Goal: Task Accomplishment & Management: Complete application form

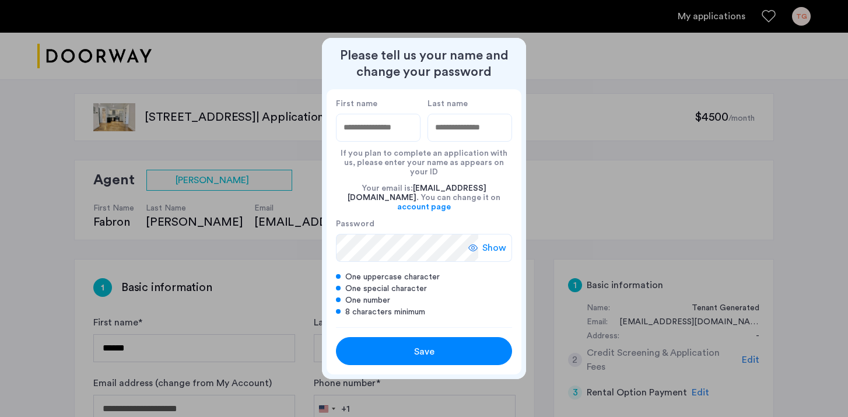
click at [394, 139] on input "First name" at bounding box center [378, 128] width 85 height 28
type input "******"
click at [463, 139] on input "Last name" at bounding box center [470, 128] width 85 height 28
type input "***"
click at [445, 345] on div "Save" at bounding box center [424, 352] width 112 height 14
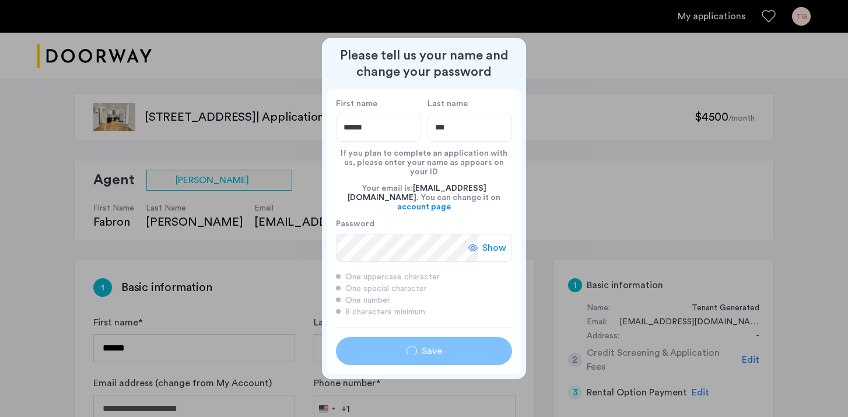
type input "******"
type input "***"
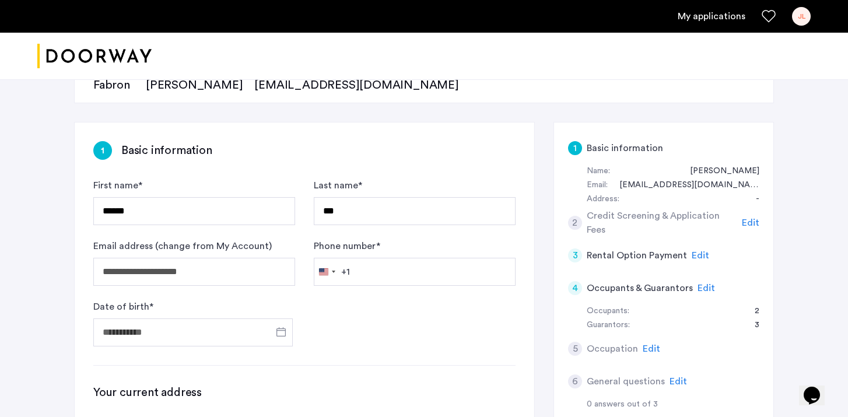
scroll to position [141, 0]
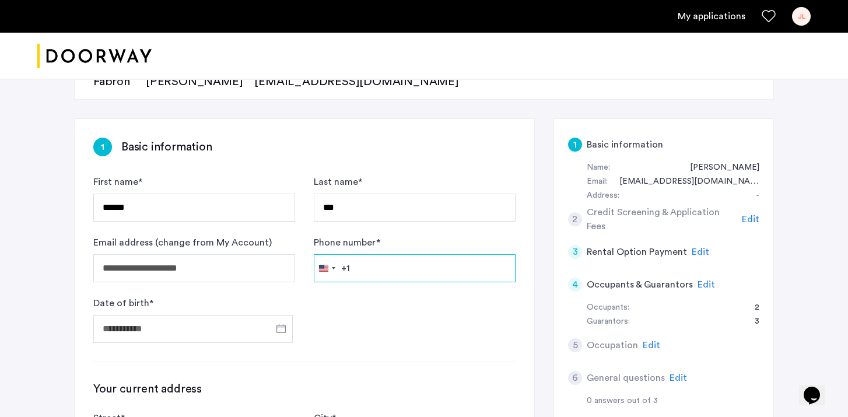
click at [408, 266] on input "Phone number *" at bounding box center [415, 268] width 202 height 28
type input "**********"
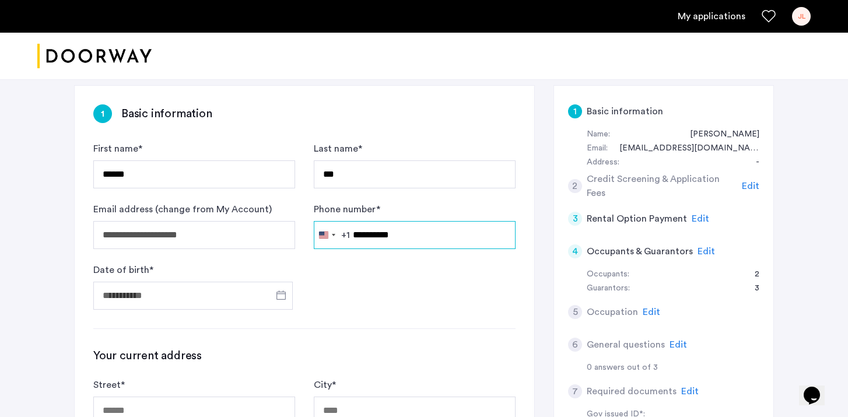
scroll to position [174, 0]
click at [278, 296] on span "Open calendar" at bounding box center [281, 295] width 28 height 28
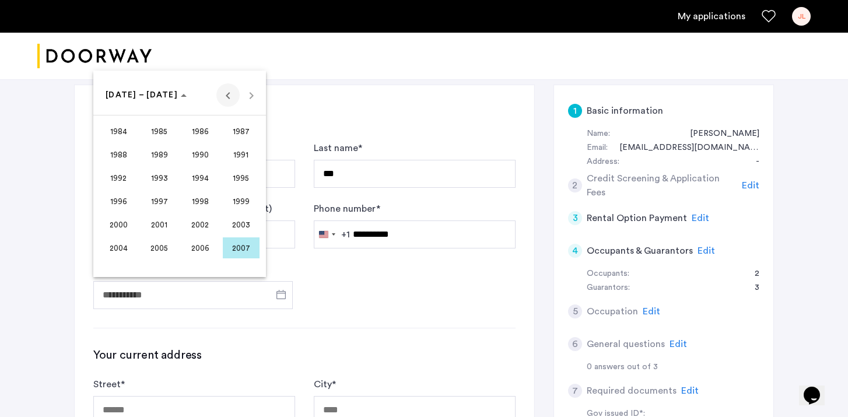
click at [228, 98] on span "Previous 24 years" at bounding box center [227, 94] width 23 height 23
click at [200, 153] on span "1966" at bounding box center [200, 154] width 37 height 21
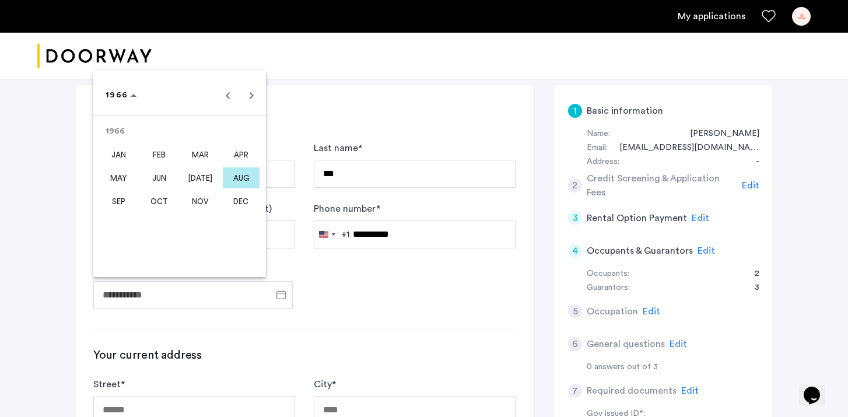
click at [233, 176] on span "AUG" at bounding box center [241, 177] width 37 height 21
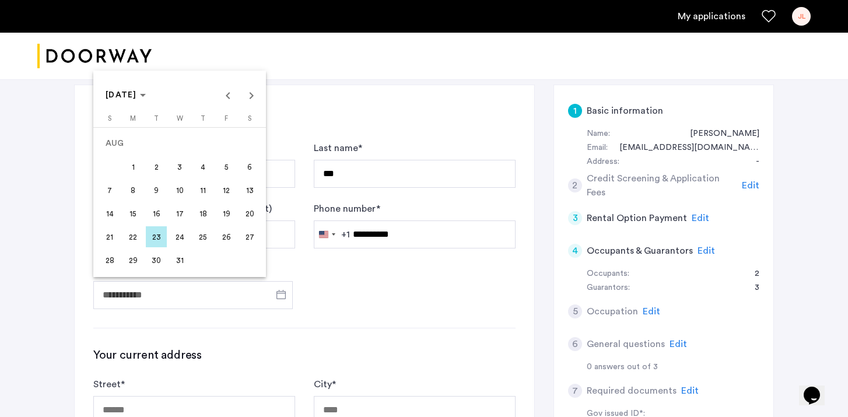
click at [226, 193] on span "12" at bounding box center [226, 190] width 21 height 21
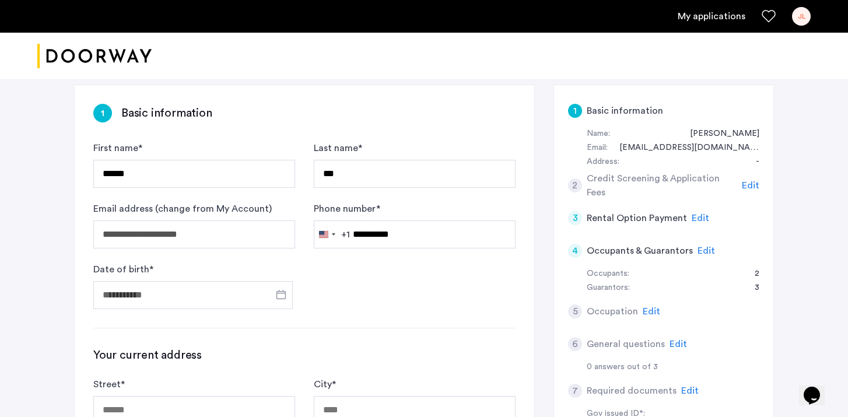
type input "**********"
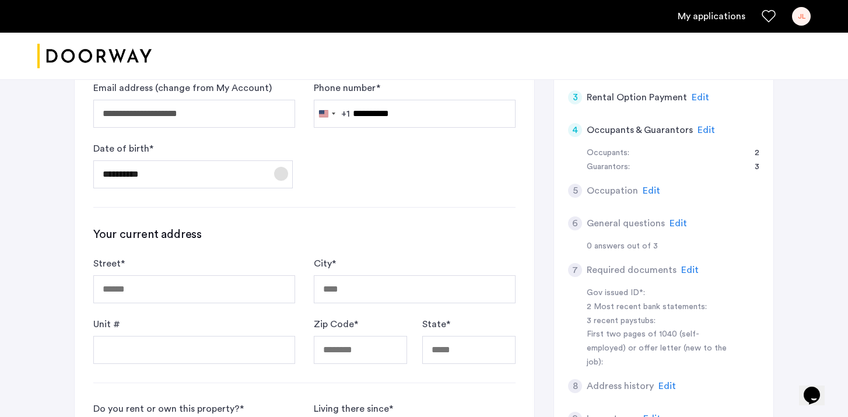
scroll to position [299, 0]
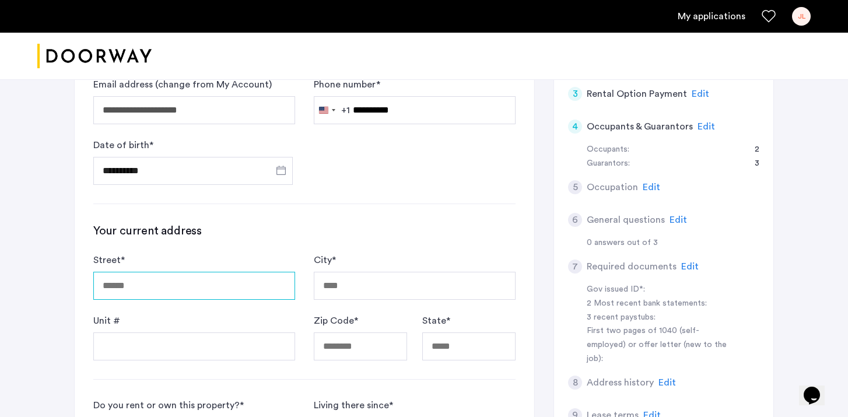
click at [233, 284] on input "Street *" at bounding box center [194, 286] width 202 height 28
type input "**********"
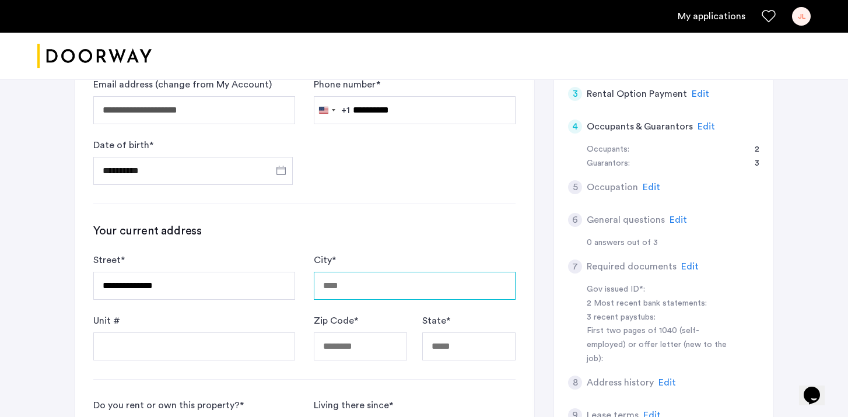
type input "*********"
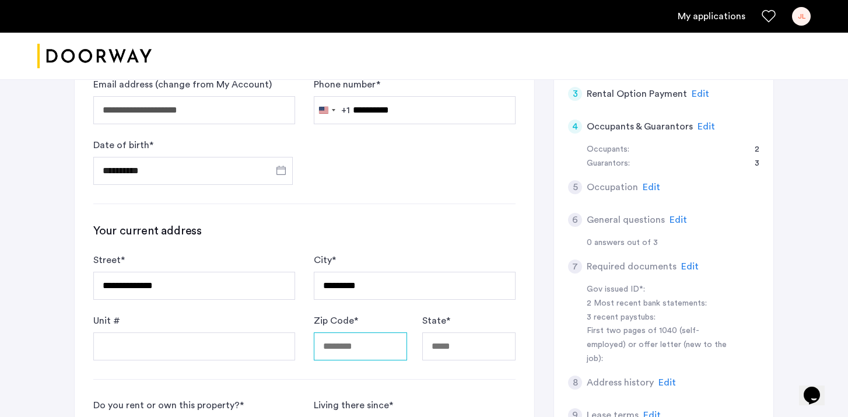
type input "*****"
type input "**"
click at [369, 237] on h3 "Your current address" at bounding box center [304, 231] width 422 height 16
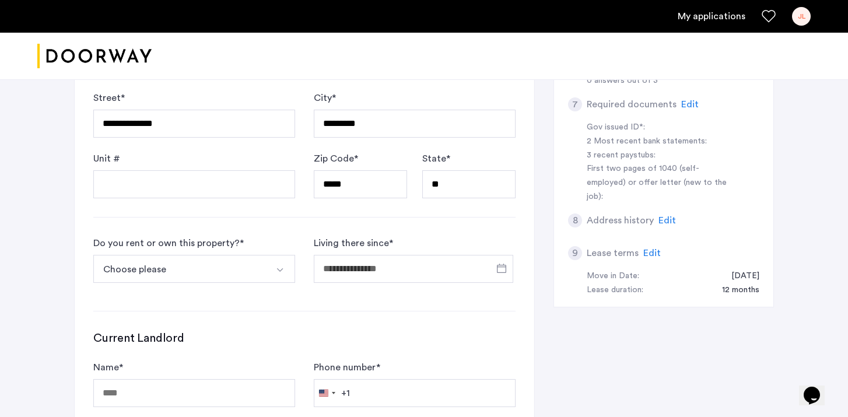
scroll to position [463, 0]
click at [283, 266] on img "Select option" at bounding box center [279, 268] width 9 height 9
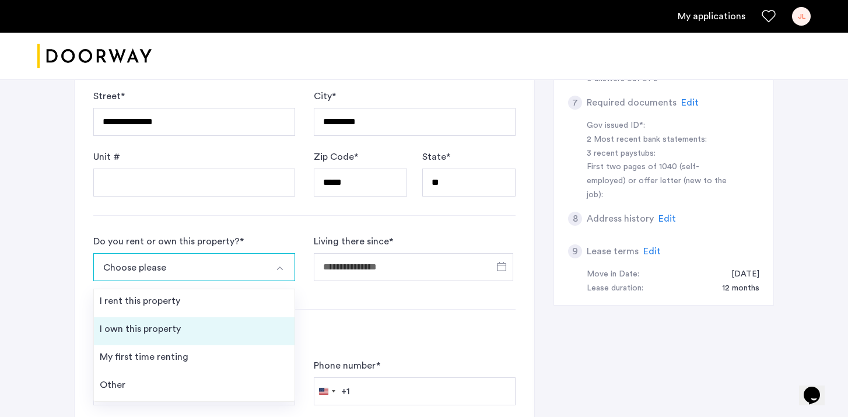
click at [244, 328] on li "I own this property" at bounding box center [194, 331] width 201 height 28
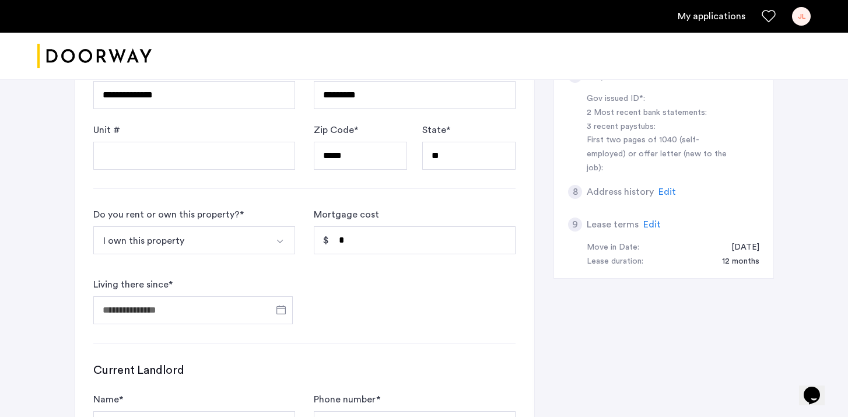
scroll to position [492, 0]
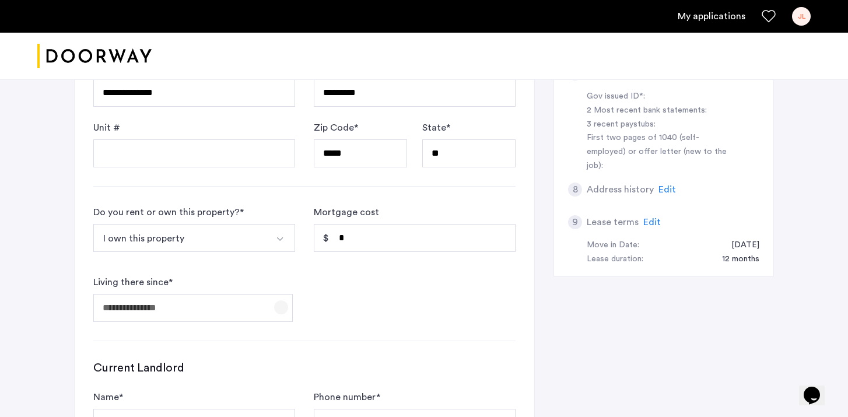
click at [281, 302] on span "Open calendar" at bounding box center [281, 308] width 28 height 28
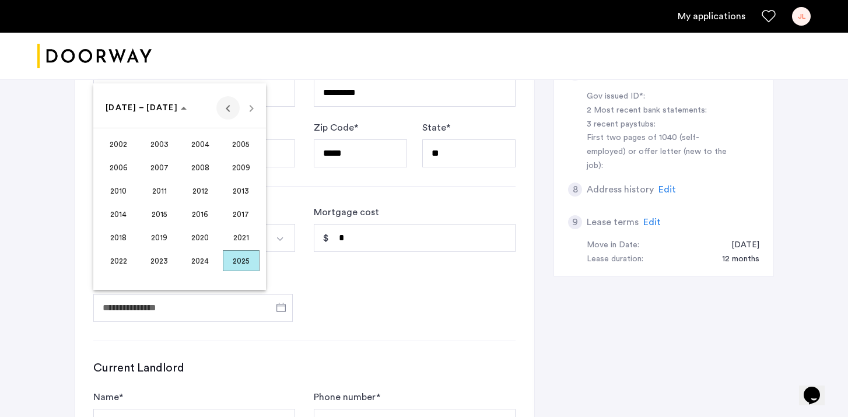
click at [231, 107] on span "Previous 24 years" at bounding box center [227, 107] width 23 height 23
click at [201, 258] on span "2000" at bounding box center [200, 260] width 37 height 21
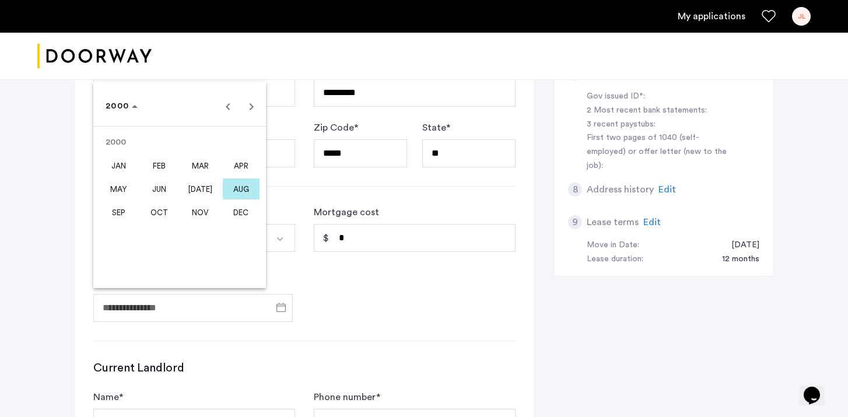
scroll to position [518, 0]
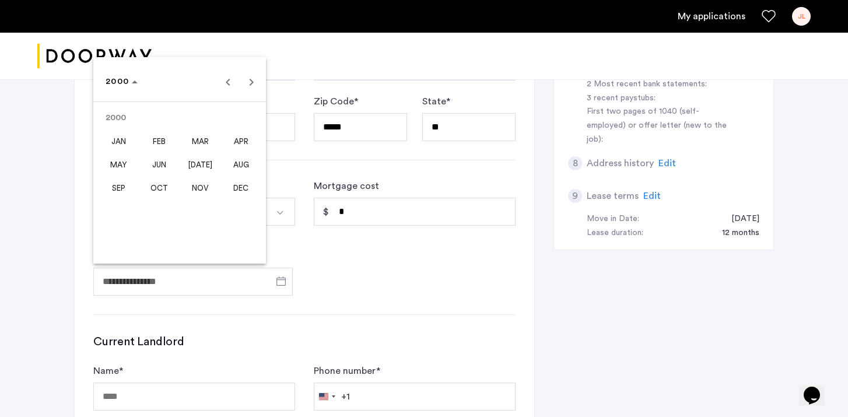
click at [327, 280] on div at bounding box center [424, 208] width 848 height 417
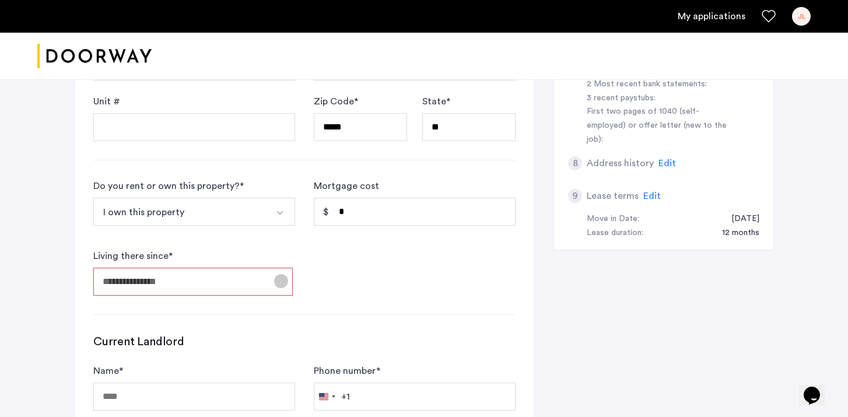
click at [280, 282] on span "Open calendar" at bounding box center [281, 281] width 28 height 28
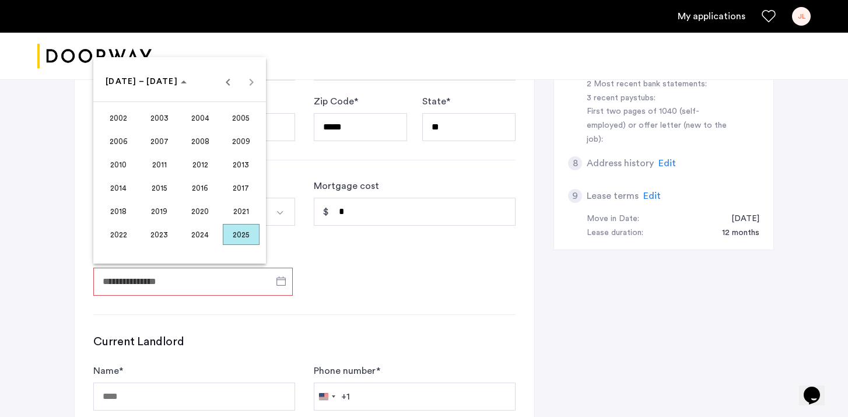
click at [331, 274] on div at bounding box center [424, 208] width 848 height 417
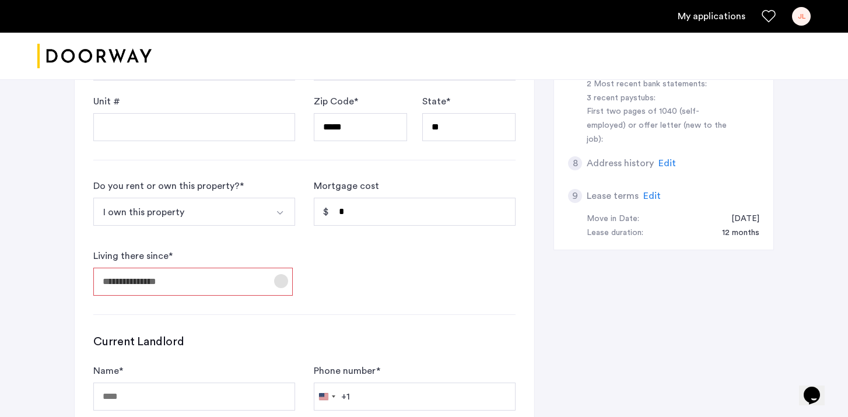
click at [277, 281] on span "Open calendar" at bounding box center [281, 281] width 28 height 28
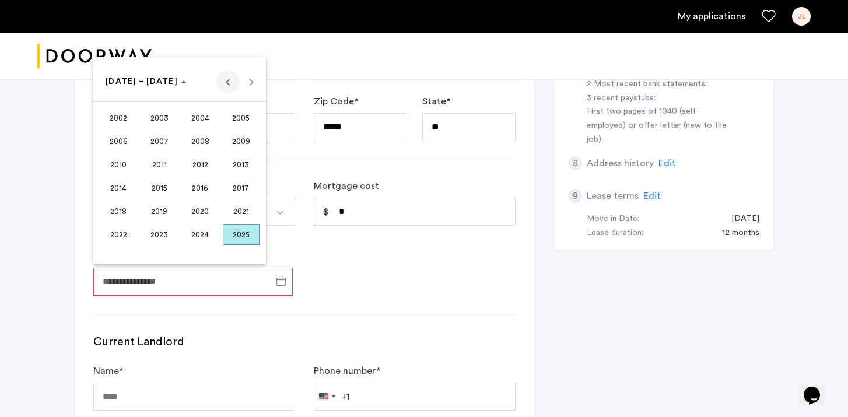
click at [223, 88] on span "Previous 24 years" at bounding box center [227, 81] width 23 height 23
click at [195, 224] on span "2000" at bounding box center [200, 234] width 37 height 21
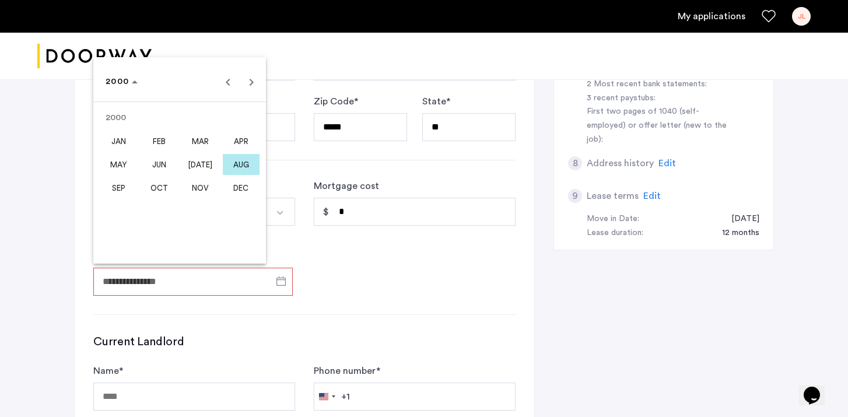
click at [236, 165] on span "AUG" at bounding box center [241, 164] width 37 height 21
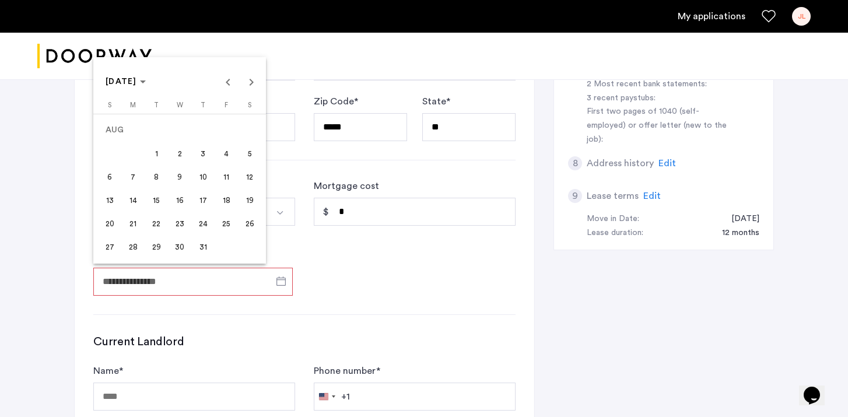
click at [156, 153] on span "1" at bounding box center [156, 153] width 21 height 21
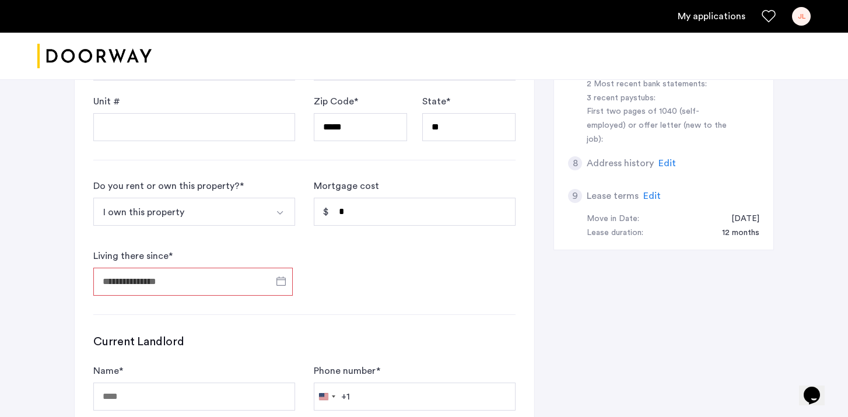
type input "**********"
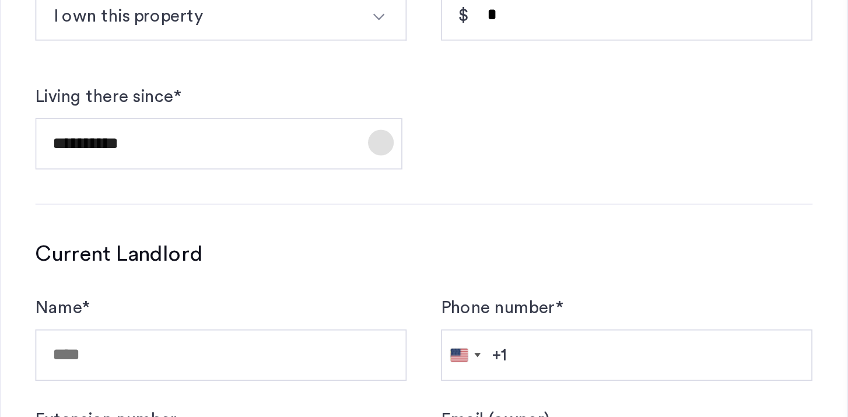
scroll to position [582, 0]
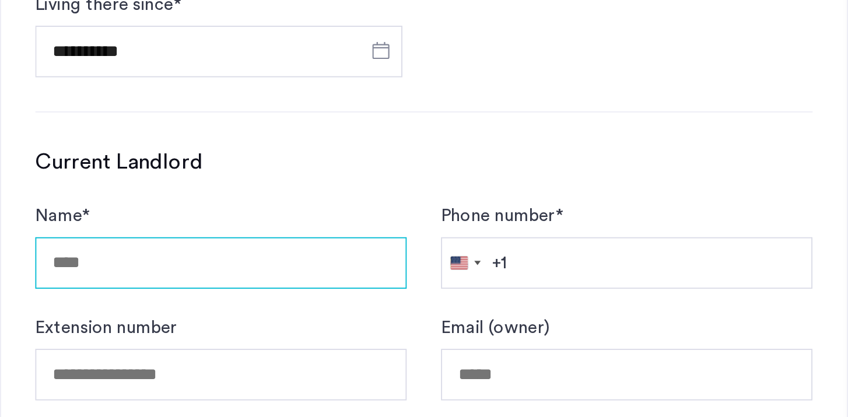
click at [235, 333] on input "Name *" at bounding box center [194, 333] width 202 height 28
type input "**"
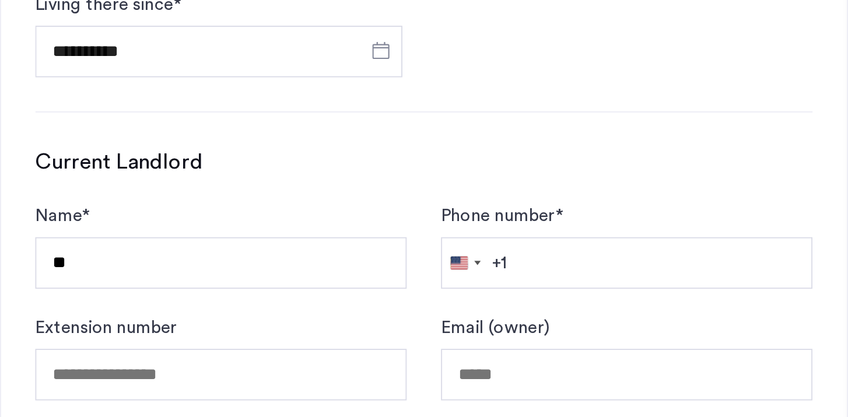
click at [261, 298] on div "Current Landlord Name * ** Phone number * [GEOGRAPHIC_DATA] +1 +1 244 results f…" at bounding box center [304, 339] width 422 height 138
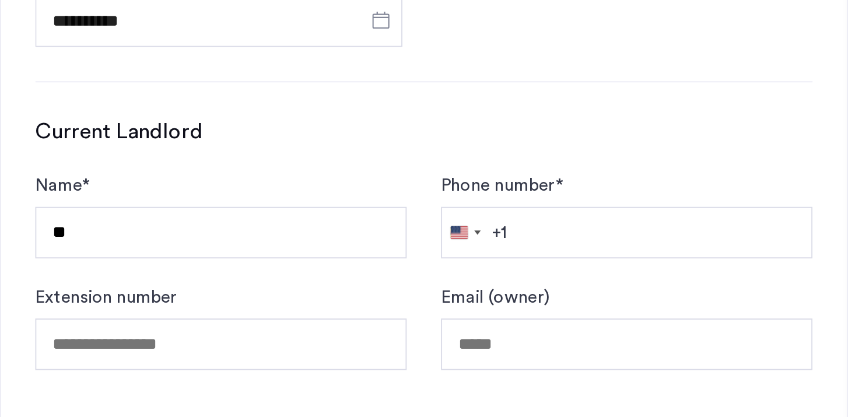
scroll to position [602, 0]
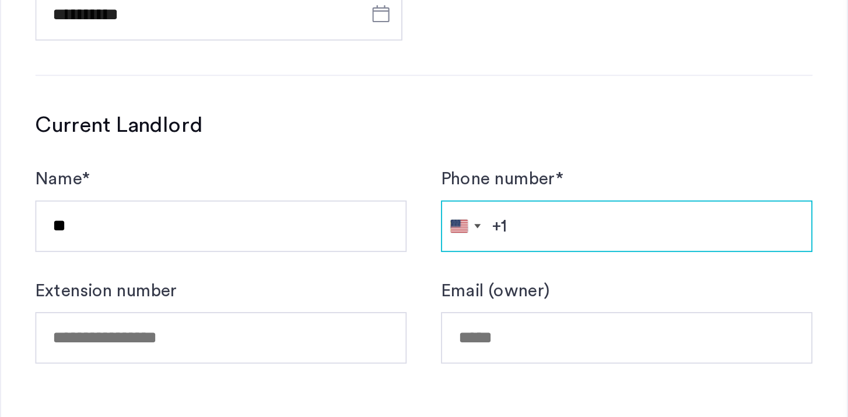
click at [382, 314] on input "Phone number *" at bounding box center [415, 313] width 202 height 28
type input "**********"
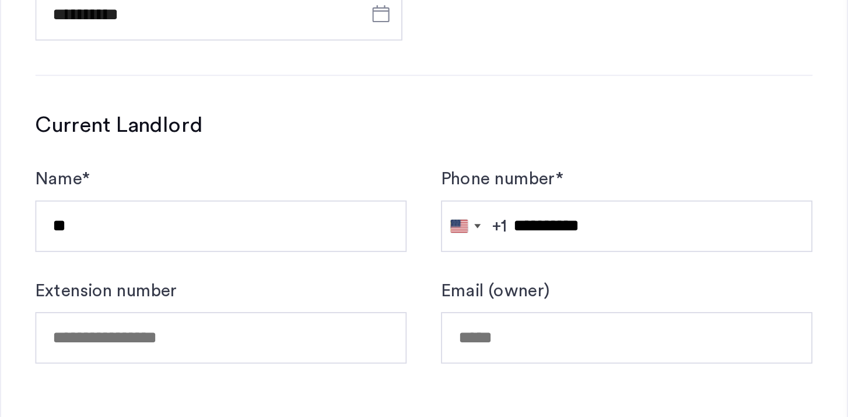
click at [427, 267] on div "Current Landlord Name * ** Phone number * [GEOGRAPHIC_DATA] +1 +1 244 results f…" at bounding box center [304, 319] width 422 height 138
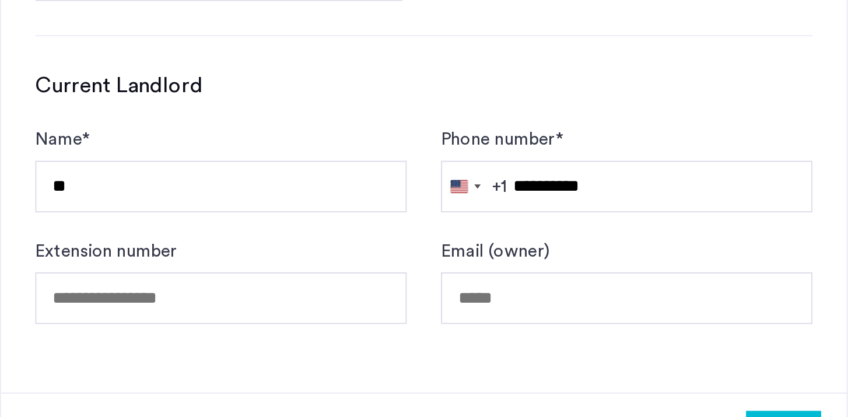
scroll to position [648, 0]
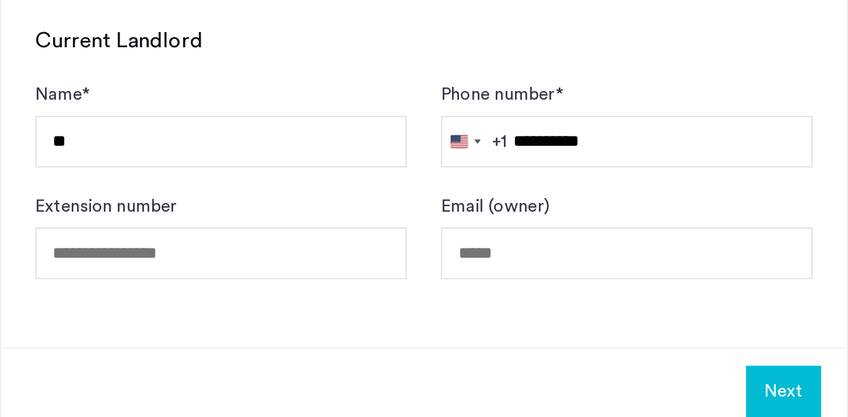
click at [500, 391] on button "Next" at bounding box center [500, 403] width 41 height 28
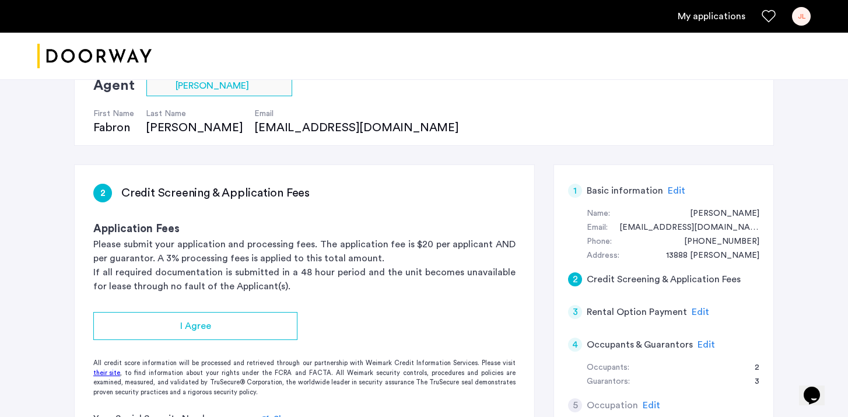
scroll to position [124, 0]
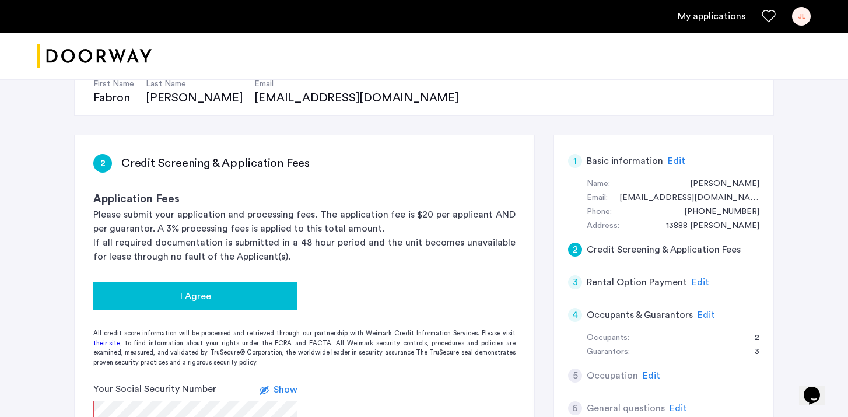
click at [205, 298] on span "I Agree" at bounding box center [195, 296] width 31 height 14
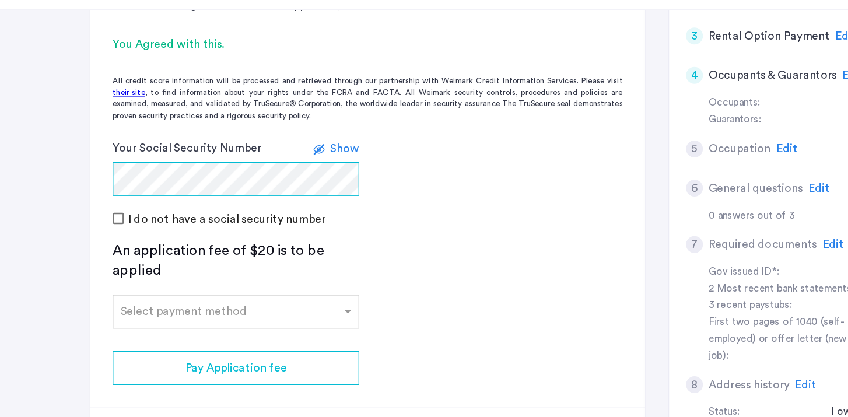
scroll to position [305, 0]
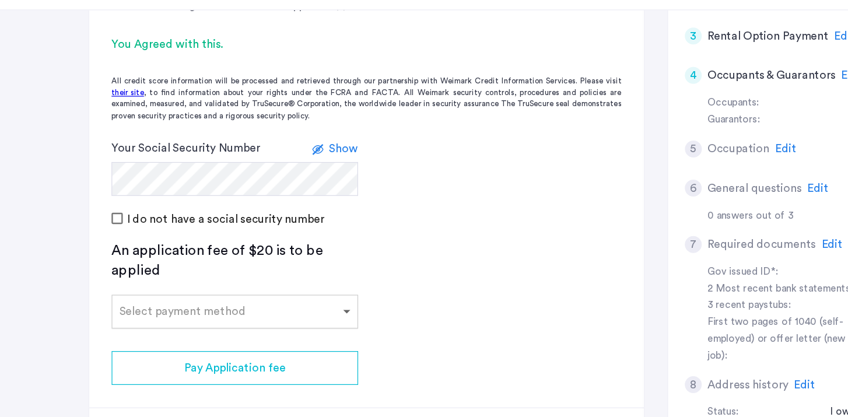
click at [291, 331] on span at bounding box center [289, 330] width 15 height 14
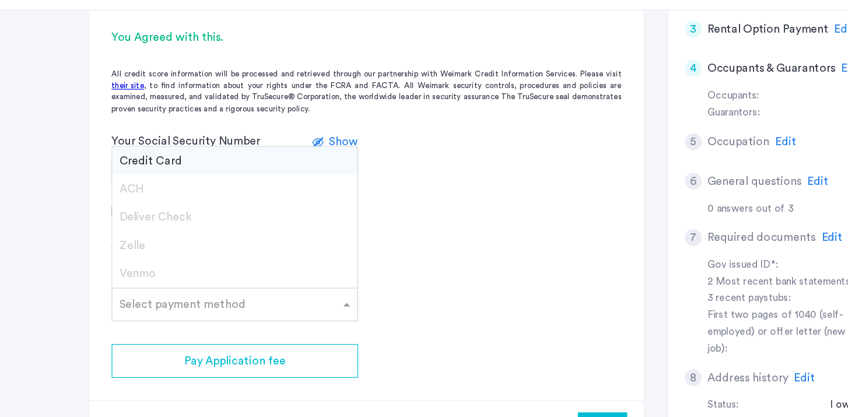
scroll to position [312, 0]
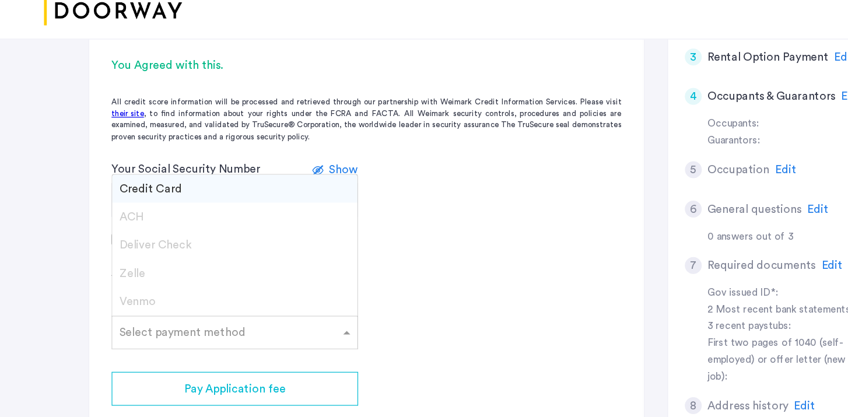
click at [230, 208] on div "Credit Card" at bounding box center [195, 203] width 203 height 23
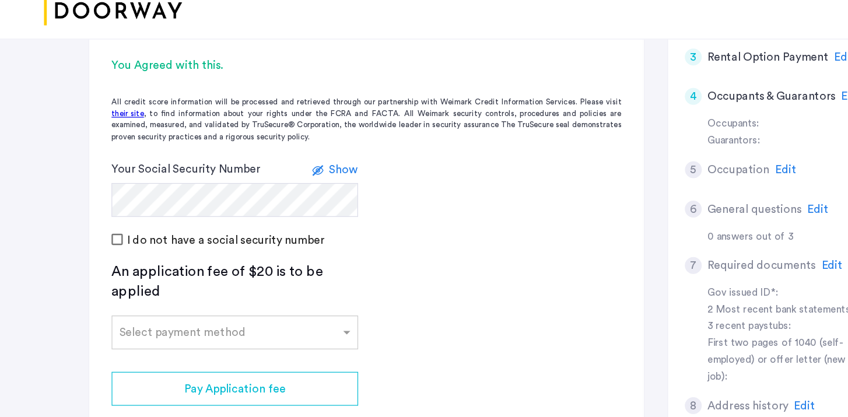
click at [319, 253] on app-credit-screening "2 Credit Screening & Application Fees Application Fees Please submit your appli…" at bounding box center [305, 198] width 460 height 502
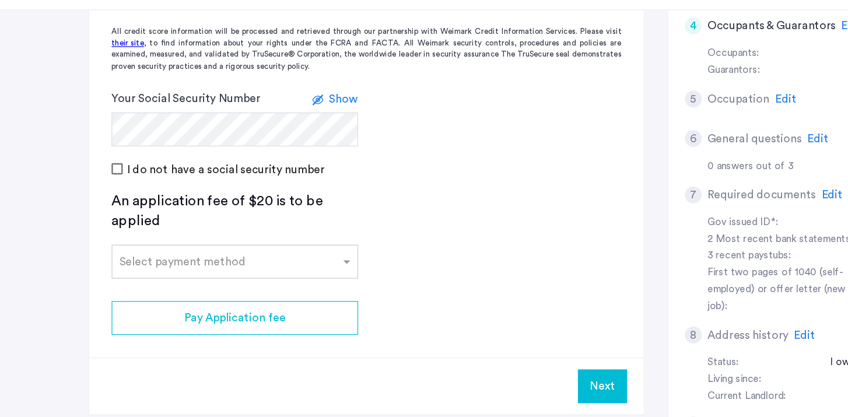
scroll to position [356, 0]
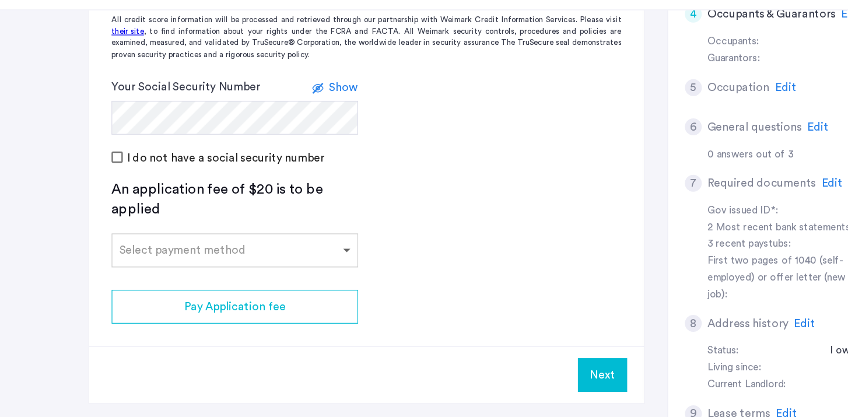
click at [285, 285] on span at bounding box center [289, 279] width 15 height 14
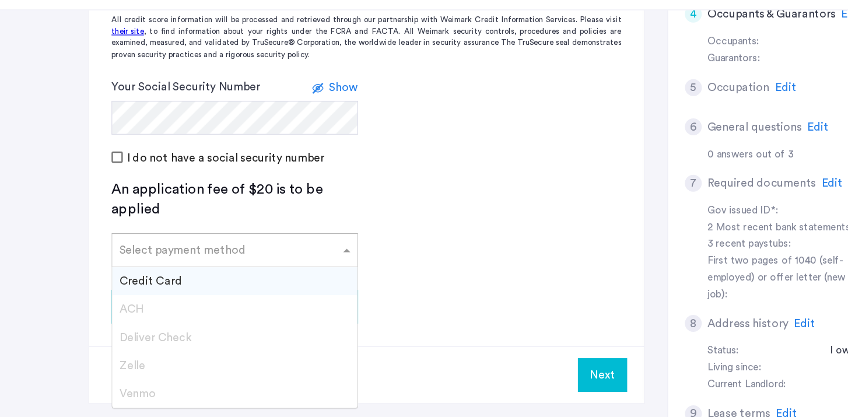
click at [261, 303] on div "Credit Card" at bounding box center [195, 304] width 203 height 23
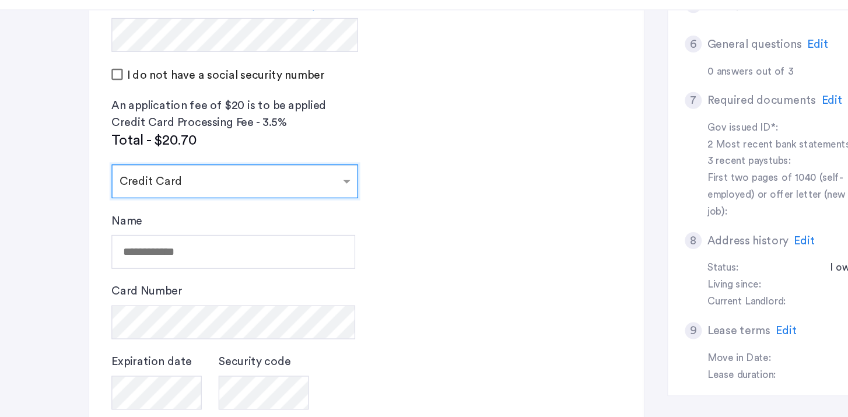
scroll to position [426, 0]
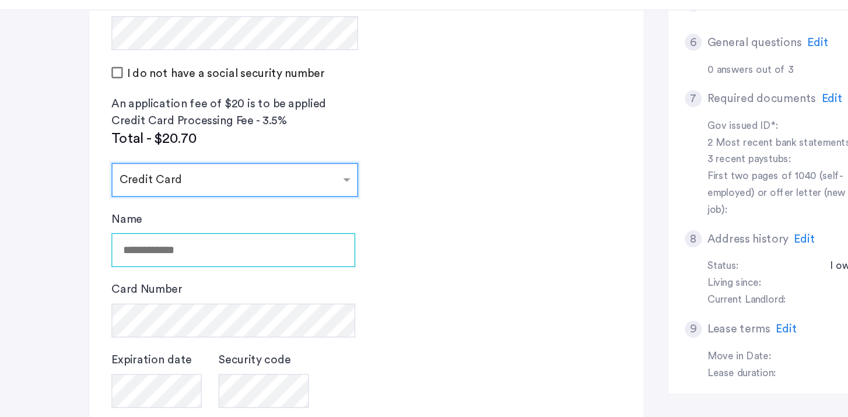
click at [240, 288] on input "Name" at bounding box center [194, 279] width 202 height 28
type input "**********"
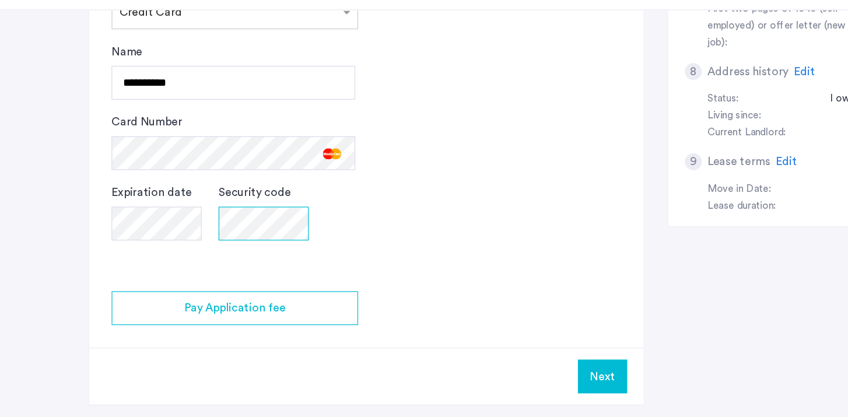
scroll to position [573, 0]
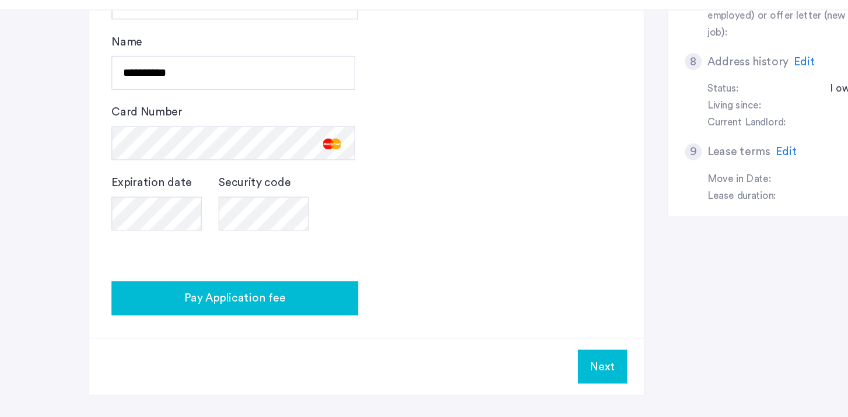
click at [208, 322] on span "Pay Application fee" at bounding box center [195, 319] width 84 height 14
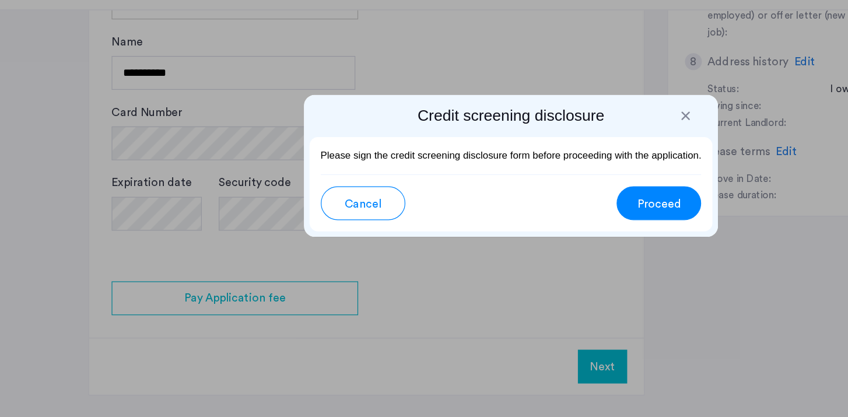
click at [527, 235] on button "Proceed" at bounding box center [547, 240] width 70 height 28
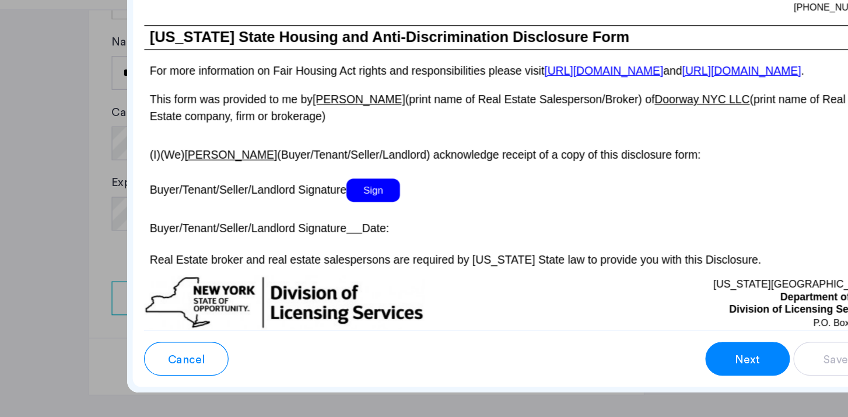
scroll to position [2108, 0]
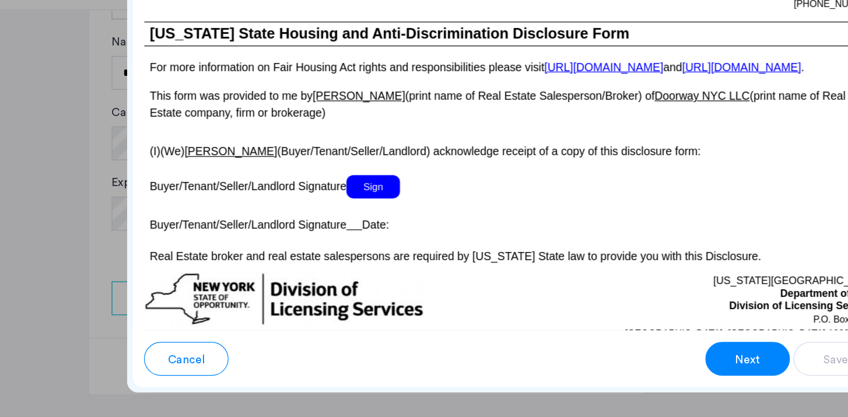
click at [317, 236] on span "Sign" at bounding box center [310, 225] width 44 height 19
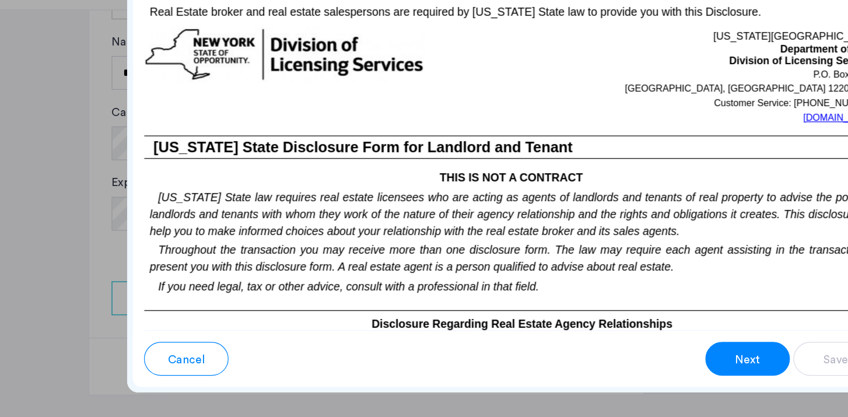
scroll to position [2316, 0]
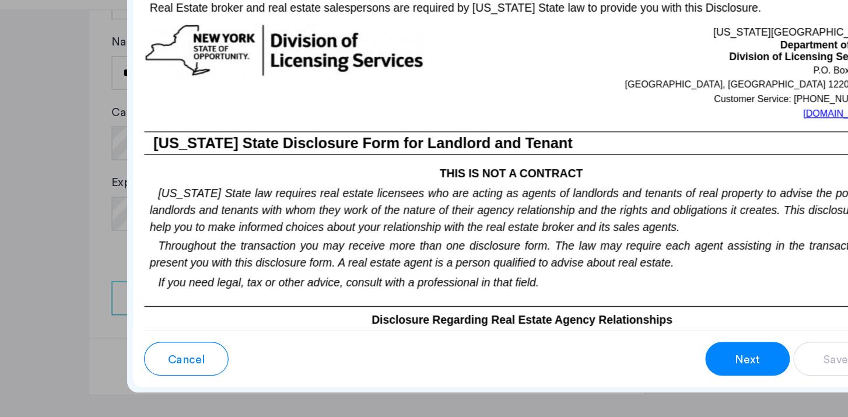
click at [616, 362] on span "Next" at bounding box center [620, 369] width 21 height 14
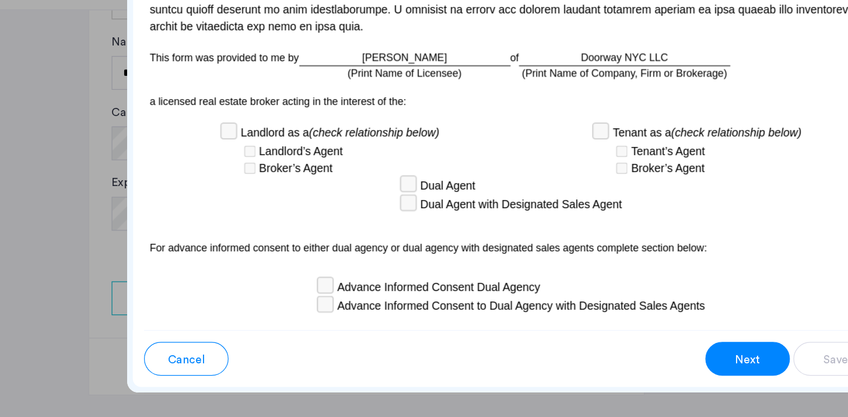
scroll to position [3454, 0]
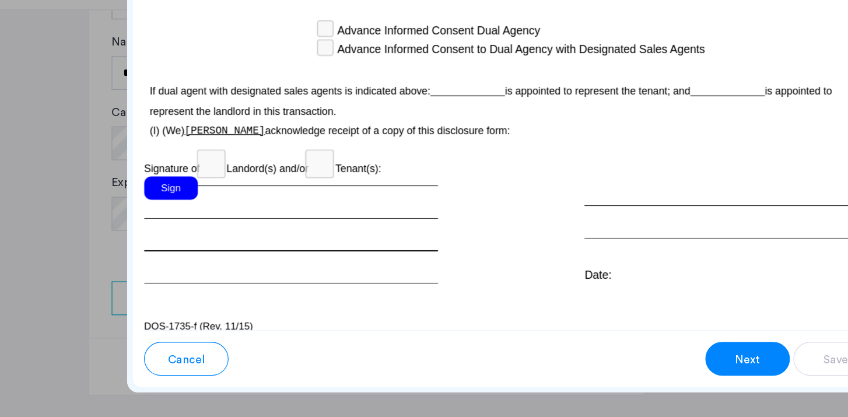
click at [200, 232] on div "Sign" at bounding box center [241, 262] width 243 height 89
click at [148, 218] on div "Sign" at bounding box center [142, 227] width 44 height 19
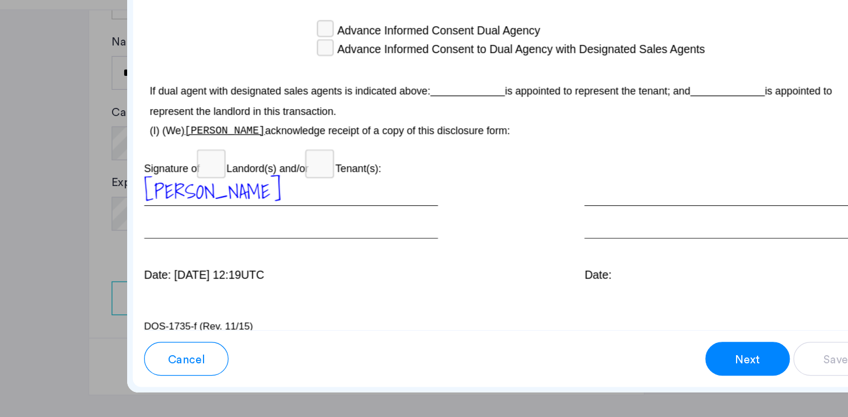
click at [600, 365] on button "Next" at bounding box center [620, 369] width 70 height 28
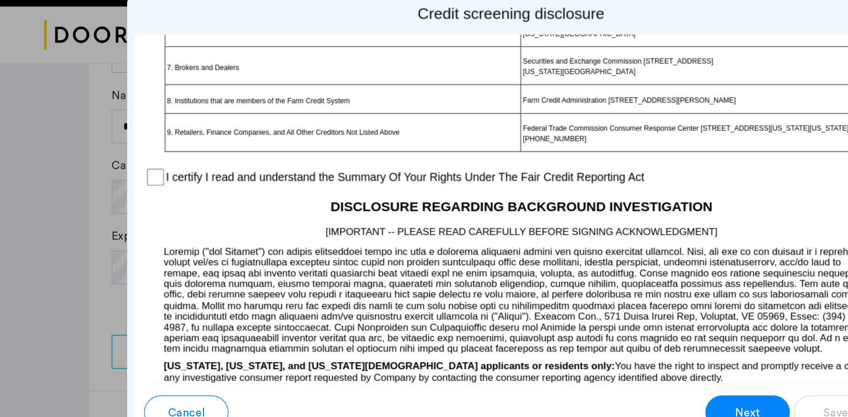
scroll to position [907, 0]
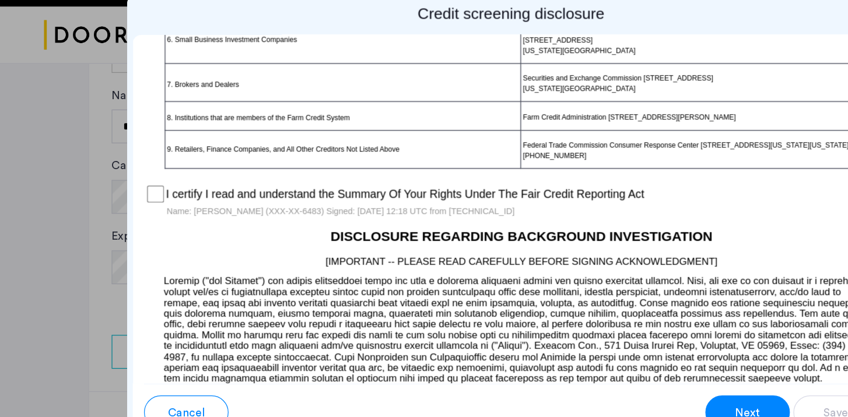
click at [612, 362] on span "Next" at bounding box center [620, 369] width 21 height 14
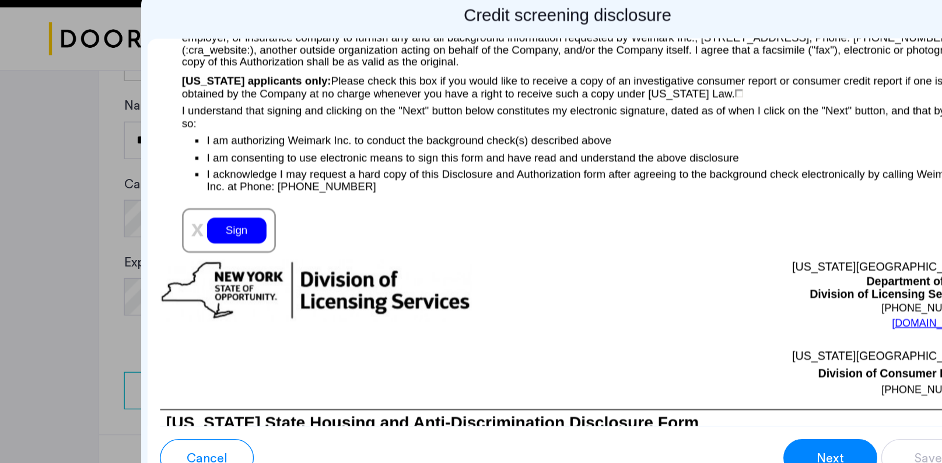
scroll to position [1326, 0]
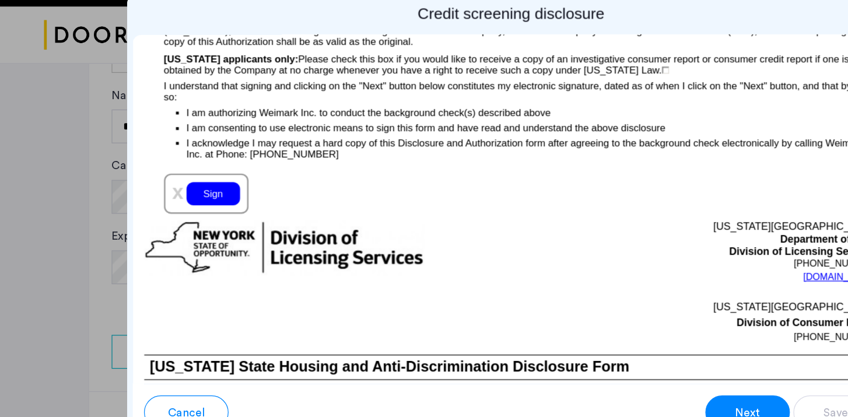
click at [183, 195] on div "Sign" at bounding box center [177, 187] width 44 height 19
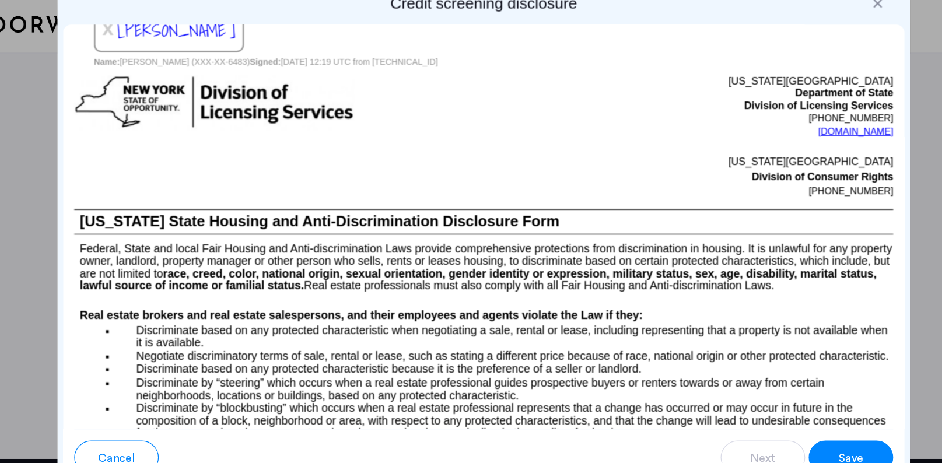
scroll to position [1393, 0]
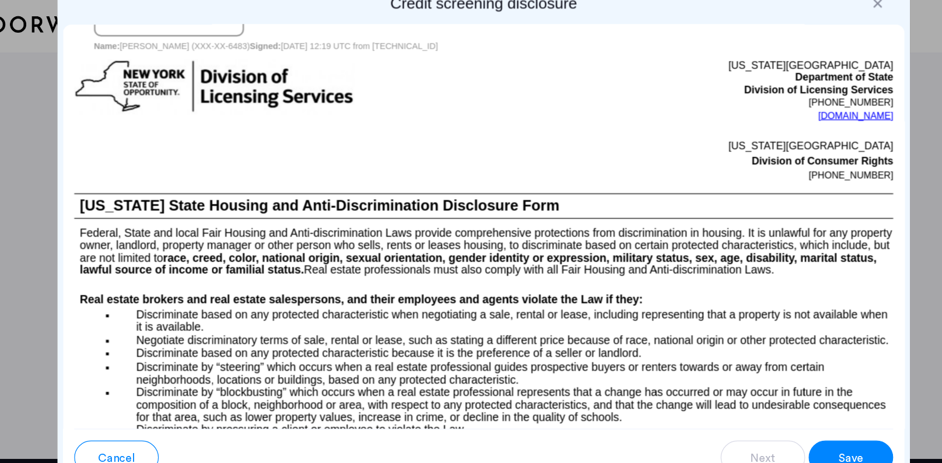
click at [768, 407] on button "Save" at bounding box center [775, 415] width 70 height 28
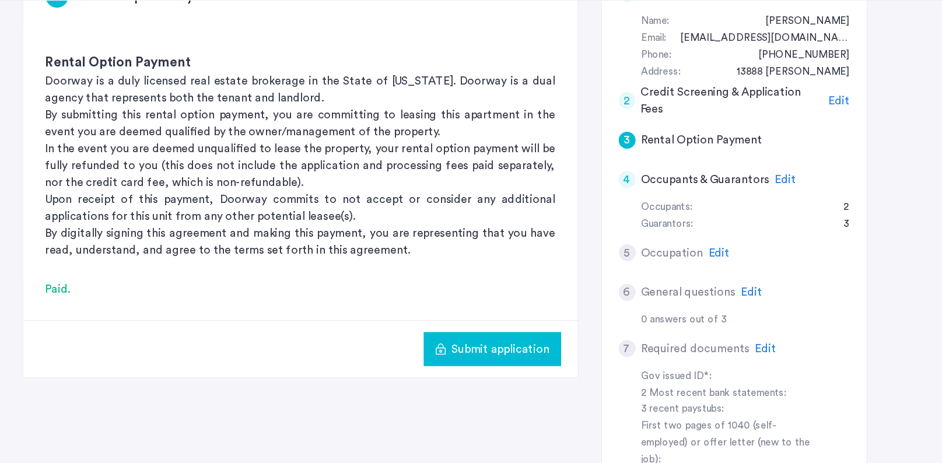
scroll to position [212, 0]
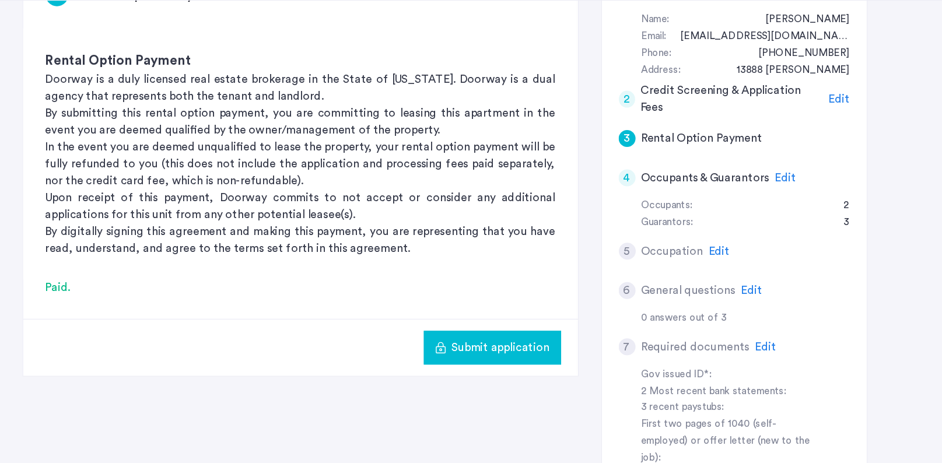
click at [522, 368] on span "Submit application" at bounding box center [517, 368] width 81 height 14
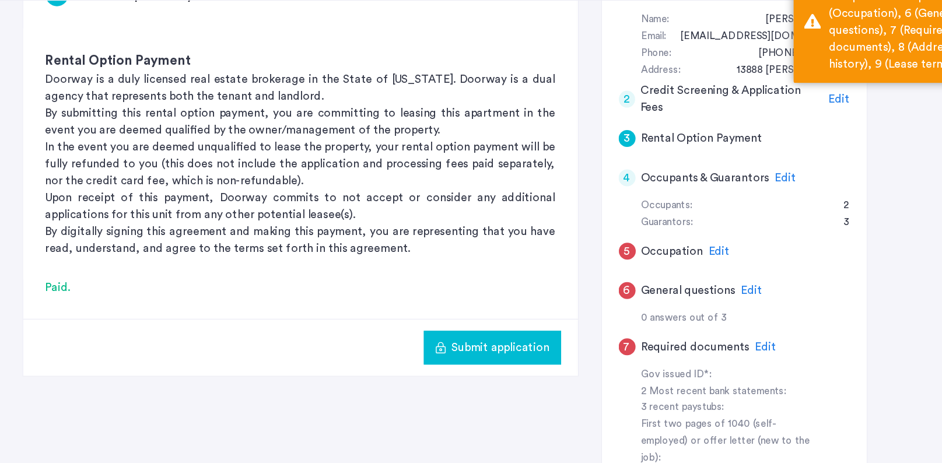
scroll to position [216, 0]
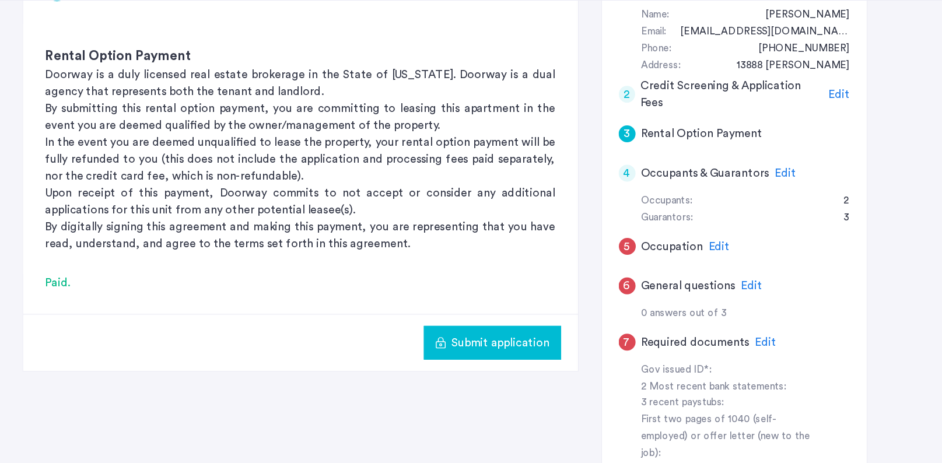
click at [699, 283] on span "Edit" at bounding box center [699, 283] width 18 height 9
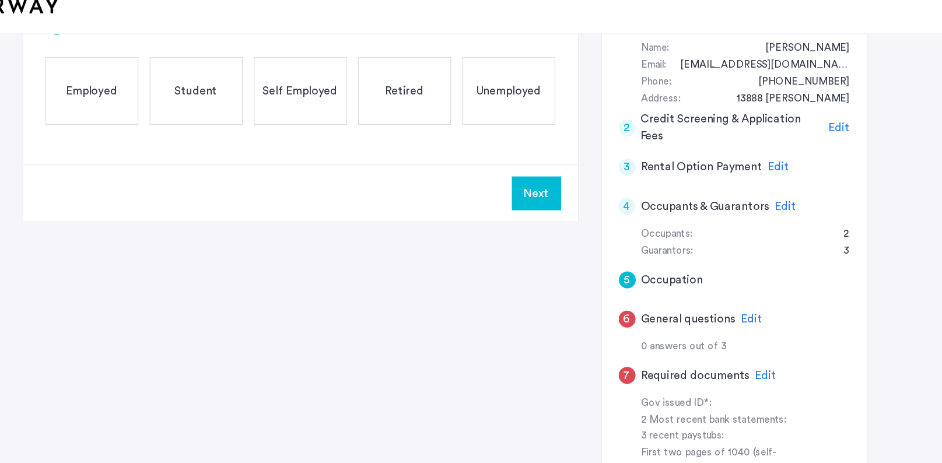
click at [187, 128] on span "Employed" at bounding box center [179, 127] width 43 height 14
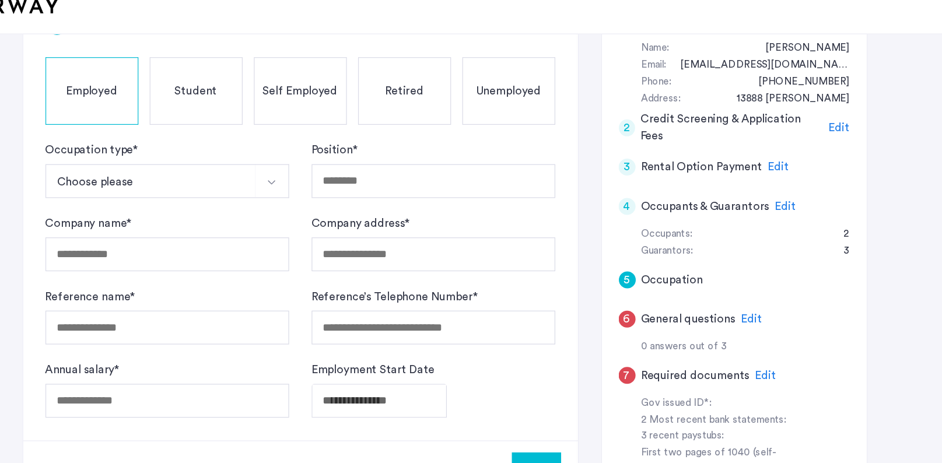
click at [324, 203] on img "Select option" at bounding box center [327, 202] width 9 height 9
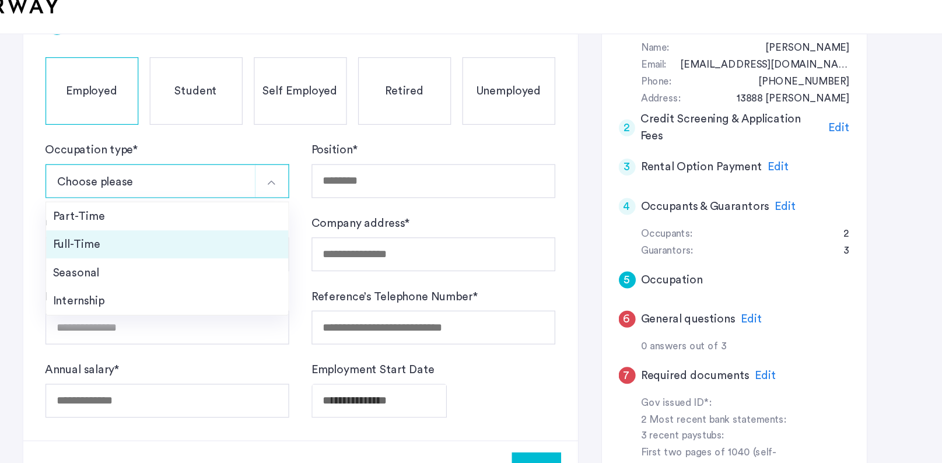
click at [310, 247] on div "Full-Time" at bounding box center [241, 254] width 189 height 14
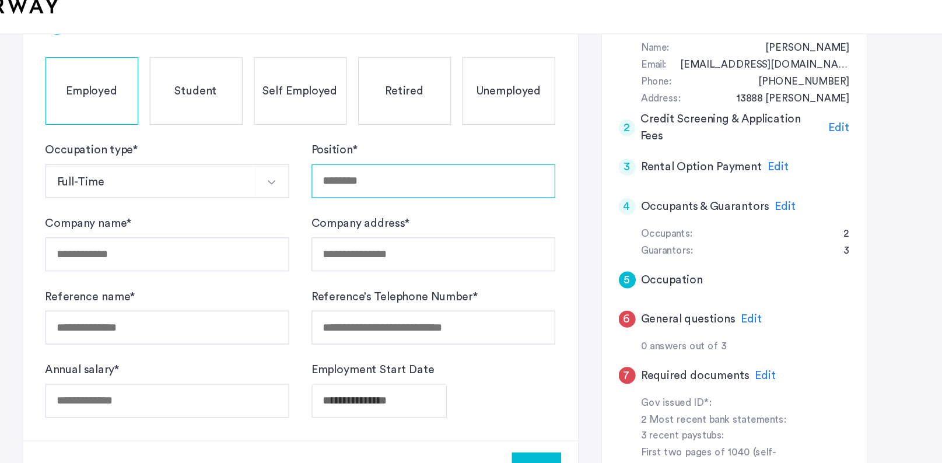
click at [409, 198] on input "Position *" at bounding box center [462, 202] width 202 height 28
type input "**********"
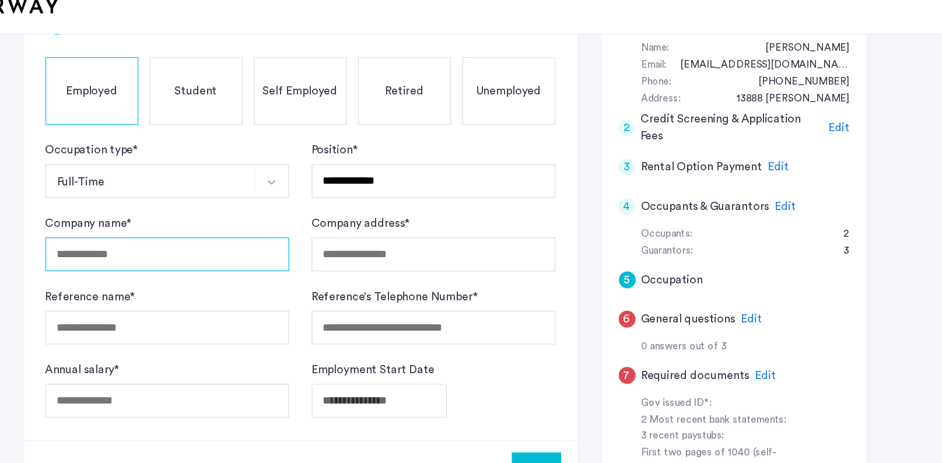
click at [271, 266] on input "Company name *" at bounding box center [242, 263] width 202 height 28
type input "**********"
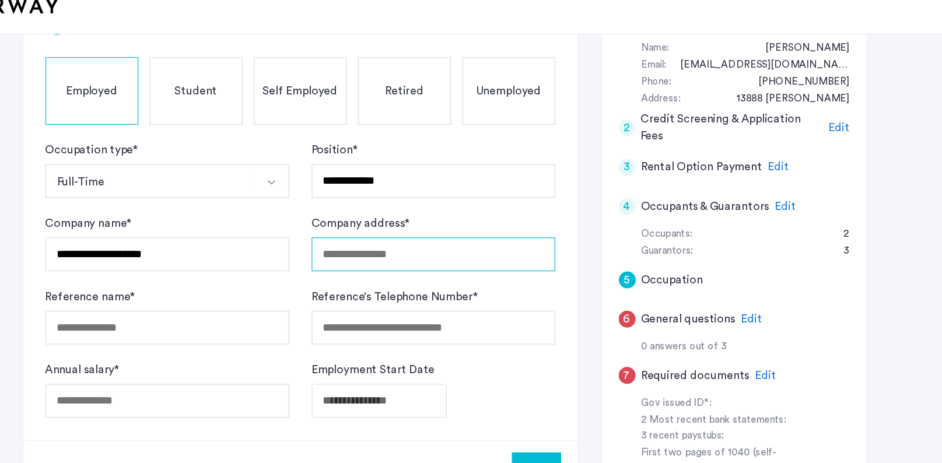
click at [400, 266] on input "Company address *" at bounding box center [462, 263] width 202 height 28
click at [342, 288] on form "**********" at bounding box center [352, 283] width 422 height 229
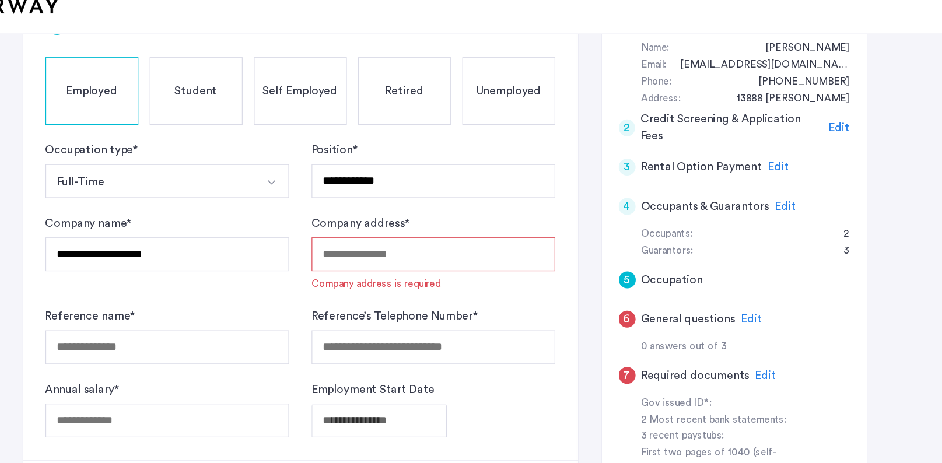
click at [404, 265] on input "Company address *" at bounding box center [462, 263] width 202 height 28
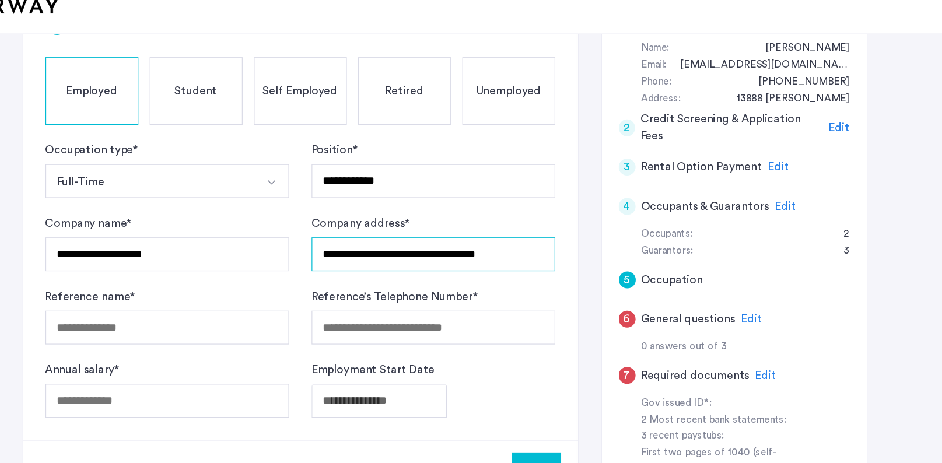
type input "**********"
click at [524, 285] on form "**********" at bounding box center [352, 283] width 422 height 229
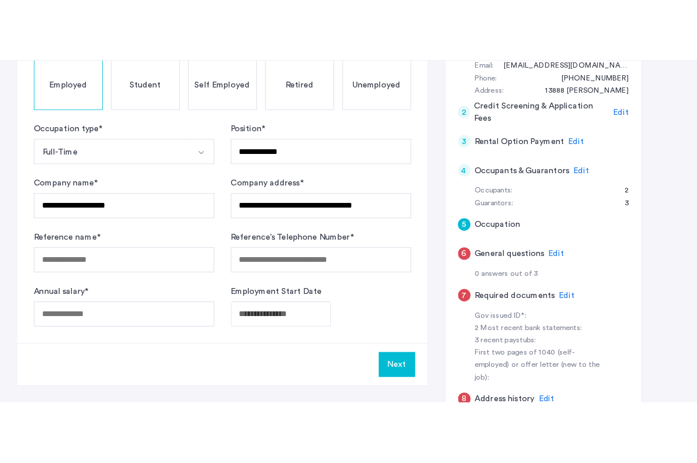
scroll to position [238, 0]
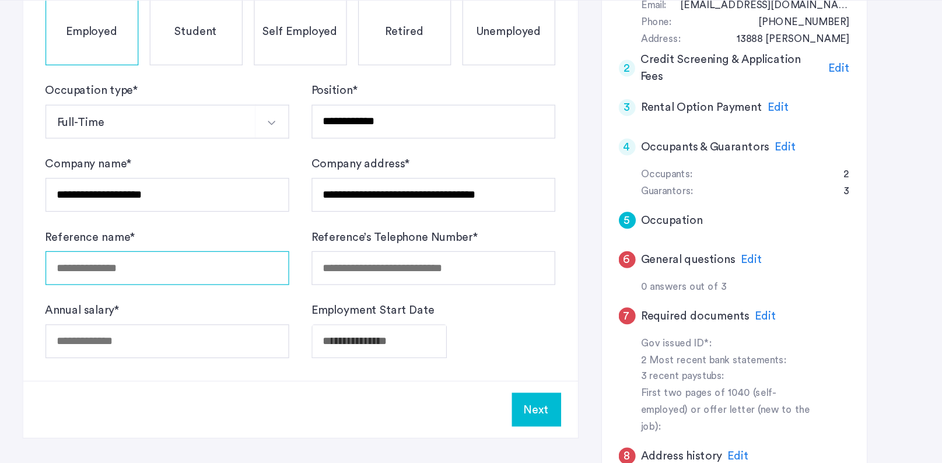
click at [251, 302] on input "Reference name *" at bounding box center [242, 302] width 202 height 28
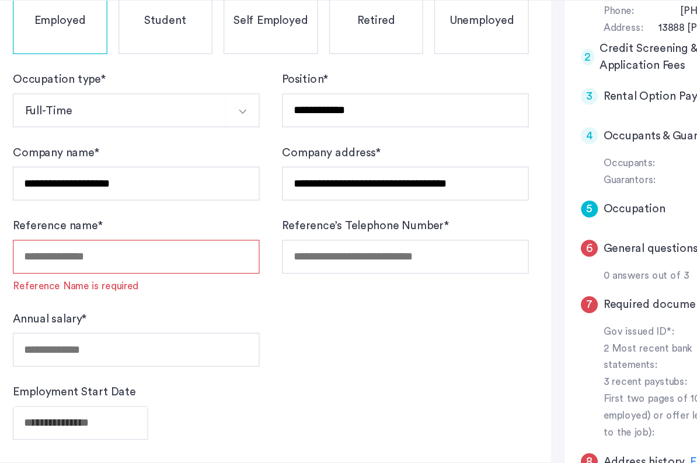
click at [173, 298] on input "Reference name *" at bounding box center [139, 292] width 204 height 28
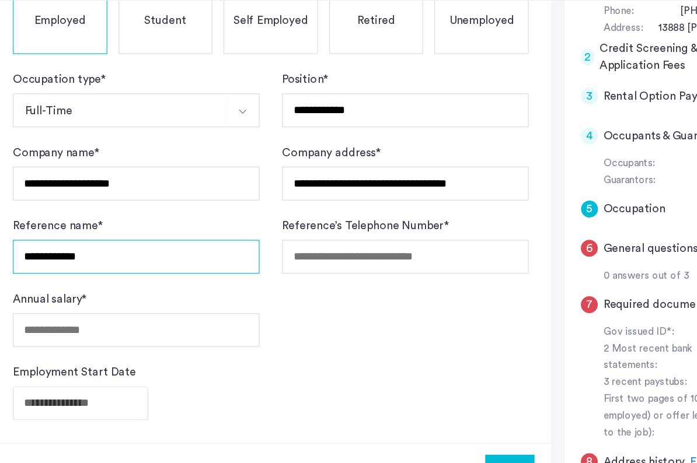
type input "**********"
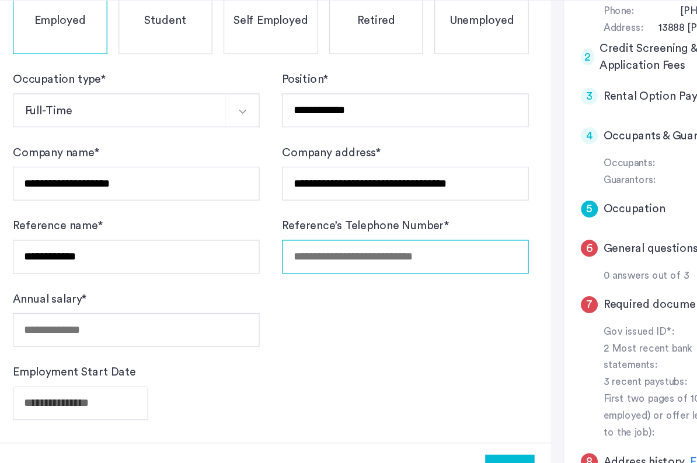
click at [282, 296] on input "Reference’s Telephone Number *" at bounding box center [362, 292] width 204 height 28
type input "*"
type input "**********"
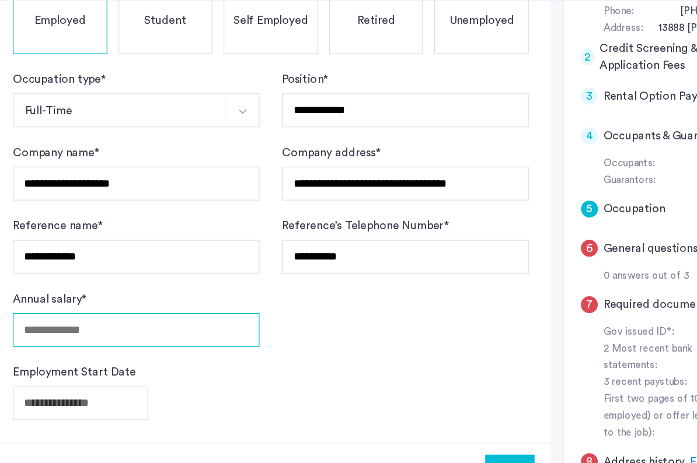
click at [137, 347] on input "Annual salary *" at bounding box center [139, 353] width 204 height 28
type input "******"
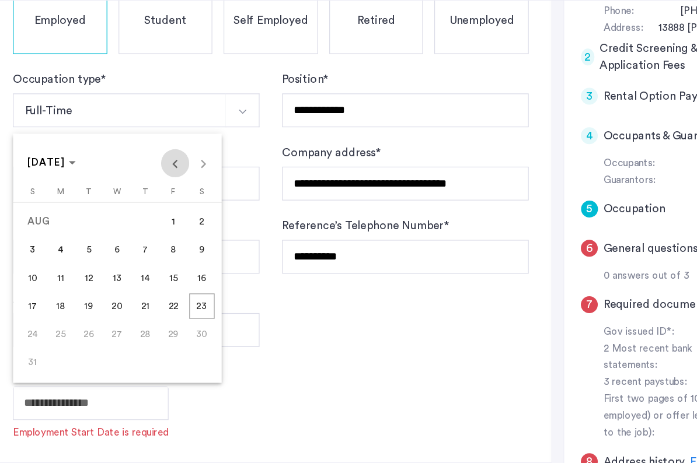
click at [170, 221] on span "Previous month" at bounding box center [170, 214] width 23 height 23
click at [81, 288] on span "2" at bounding box center [76, 286] width 21 height 21
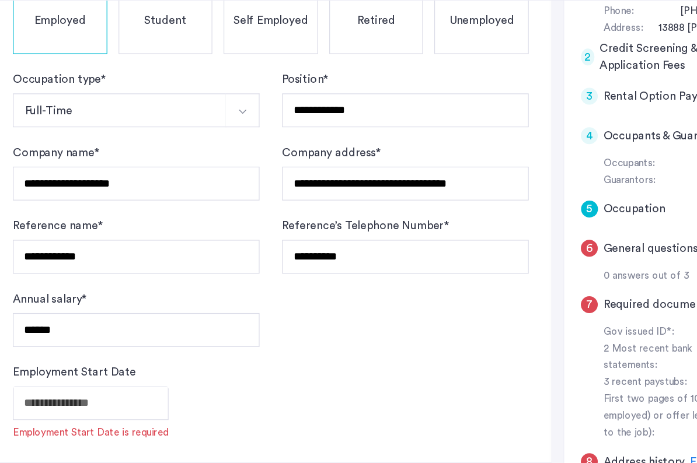
type input "**********"
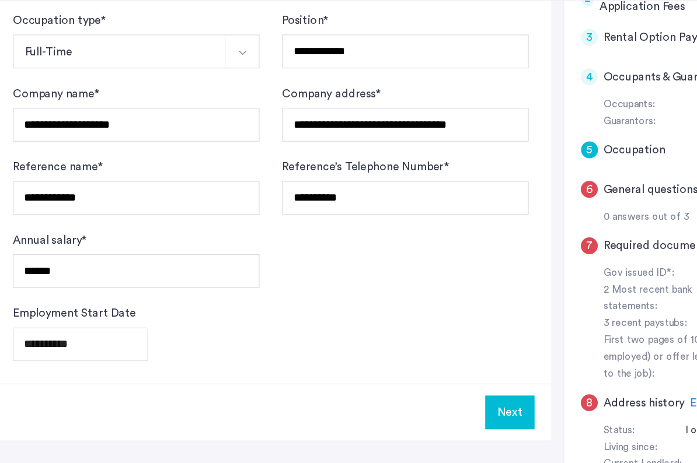
scroll to position [308, 0]
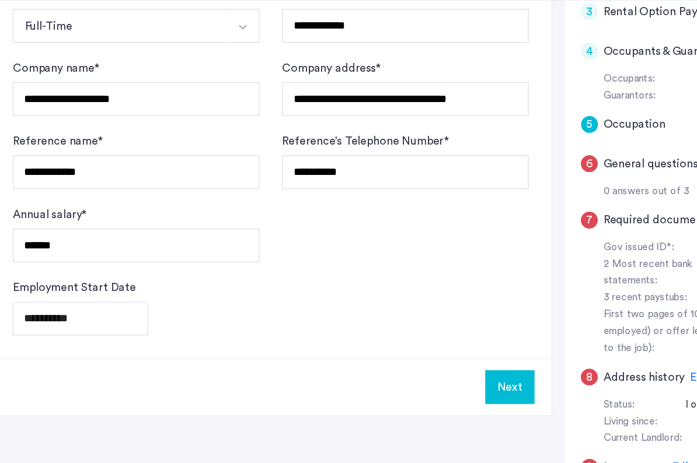
click at [442, 389] on button "Next" at bounding box center [448, 400] width 41 height 28
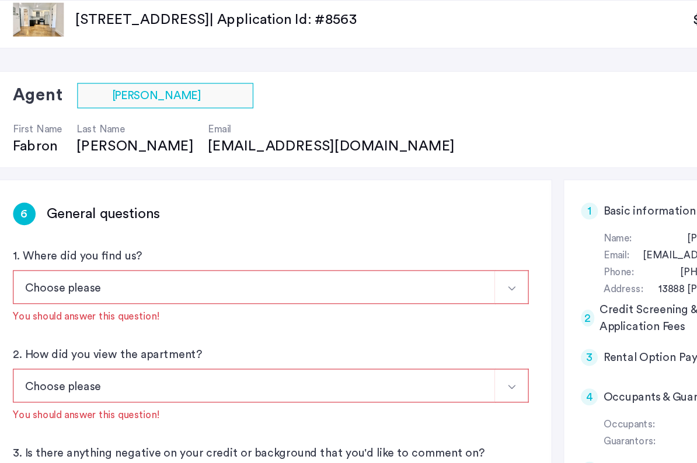
scroll to position [41, 0]
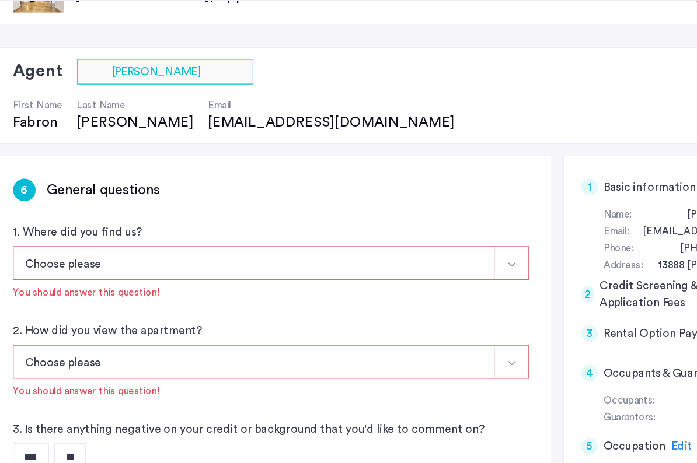
click at [447, 296] on img "Select option" at bounding box center [449, 298] width 9 height 9
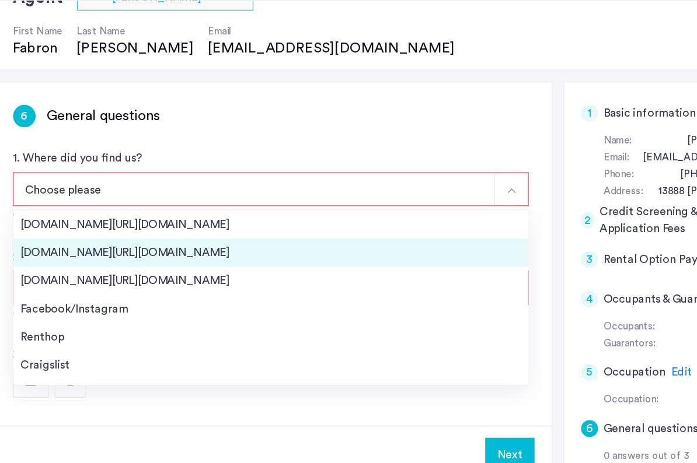
scroll to position [103, 0]
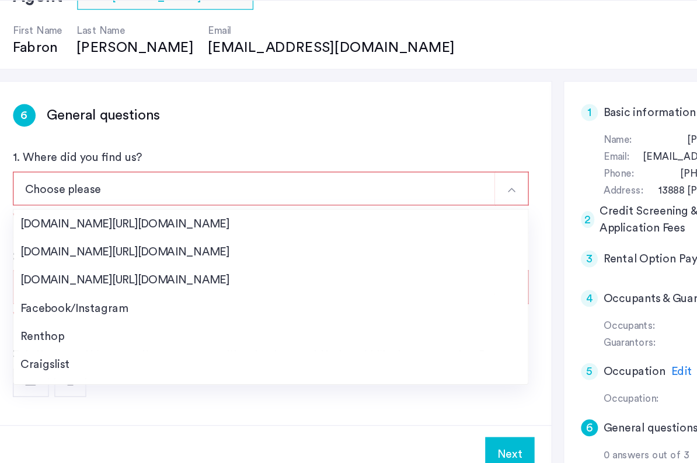
click at [273, 233] on button "Choose please" at bounding box center [237, 236] width 400 height 28
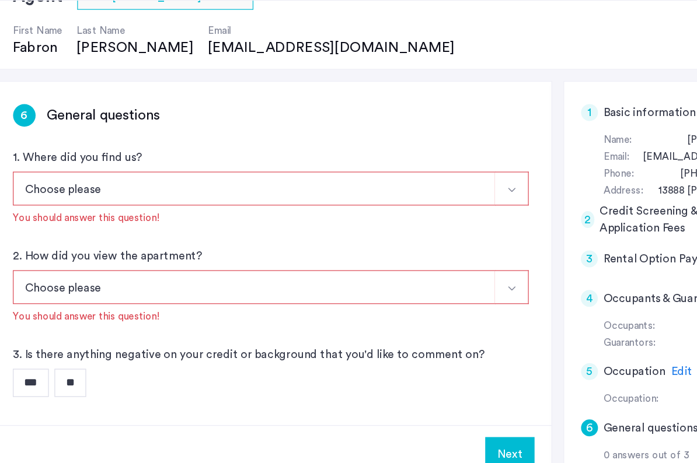
click at [443, 235] on button "Select option" at bounding box center [450, 236] width 28 height 28
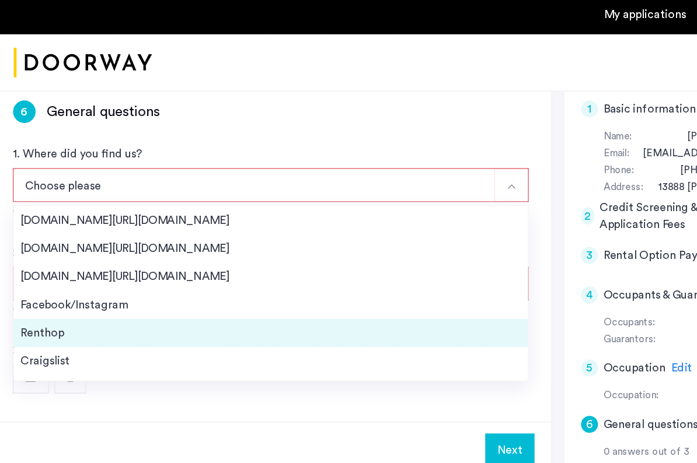
scroll to position [181, 0]
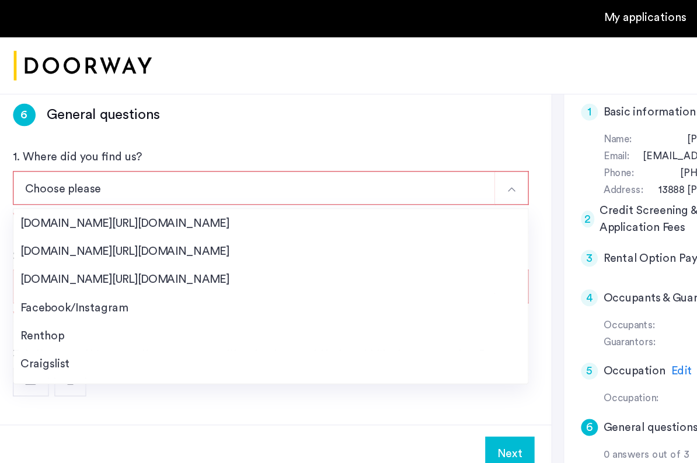
click at [160, 162] on button "Choose please" at bounding box center [237, 158] width 400 height 28
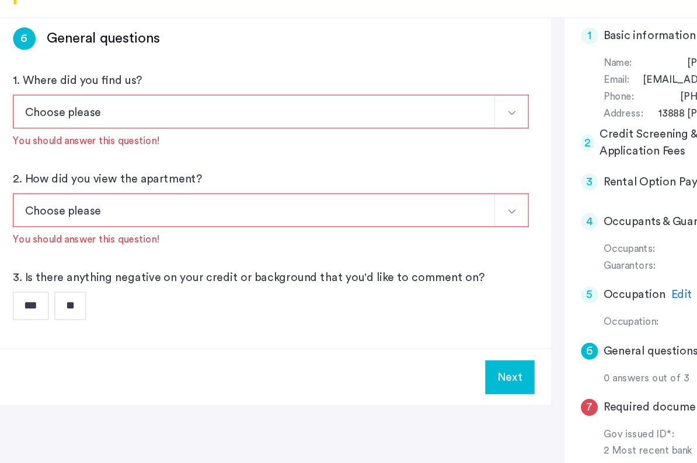
scroll to position [187, 0]
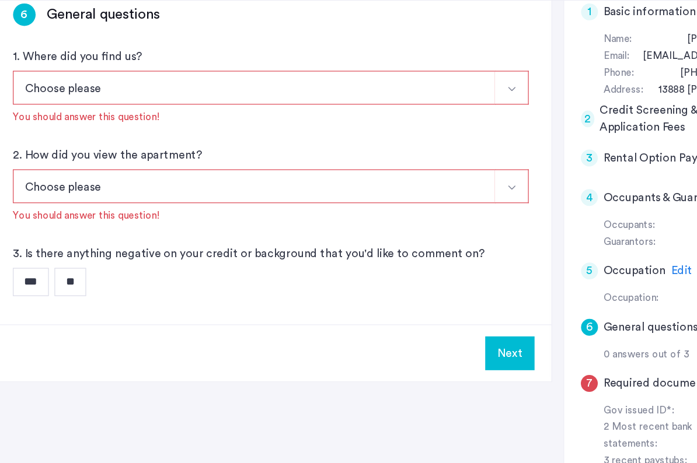
click at [91, 309] on input "**" at bounding box center [84, 313] width 26 height 23
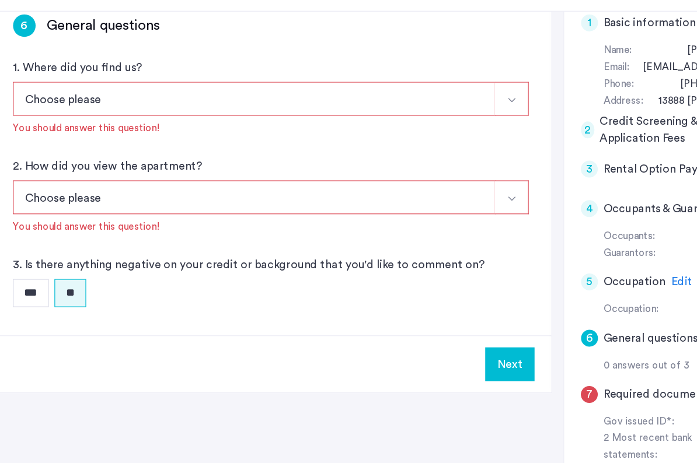
click at [447, 235] on img "Select option" at bounding box center [449, 234] width 9 height 9
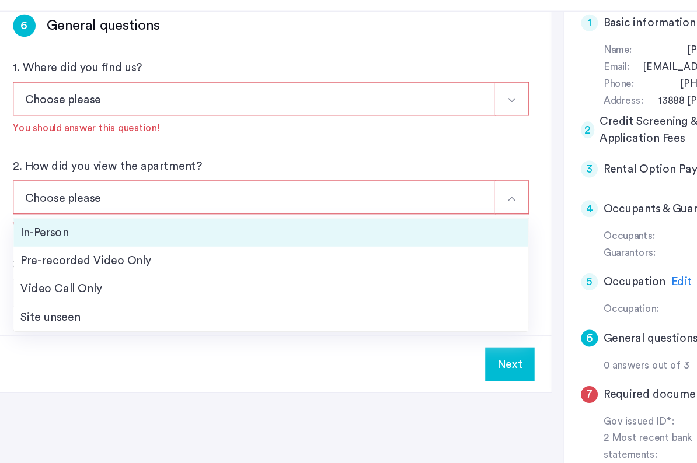
click at [422, 270] on li "In-Person" at bounding box center [250, 262] width 426 height 23
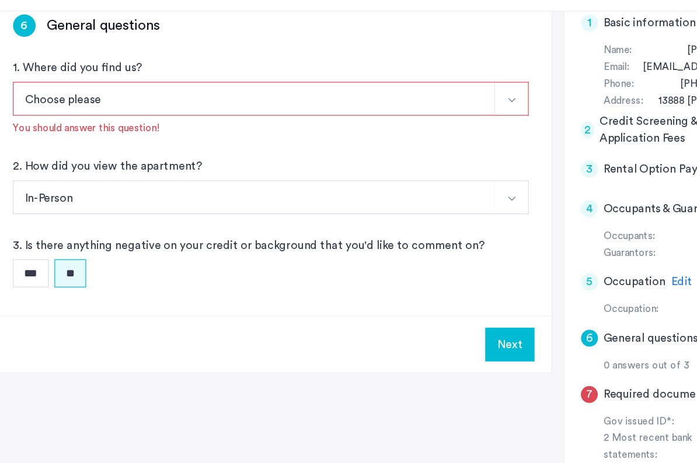
click at [456, 158] on button "Select option" at bounding box center [450, 152] width 28 height 28
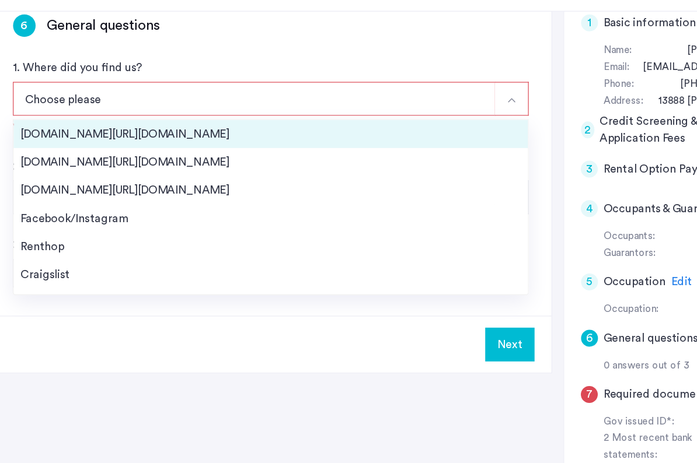
click at [445, 175] on div "[DOMAIN_NAME][URL][DOMAIN_NAME]" at bounding box center [250, 181] width 414 height 14
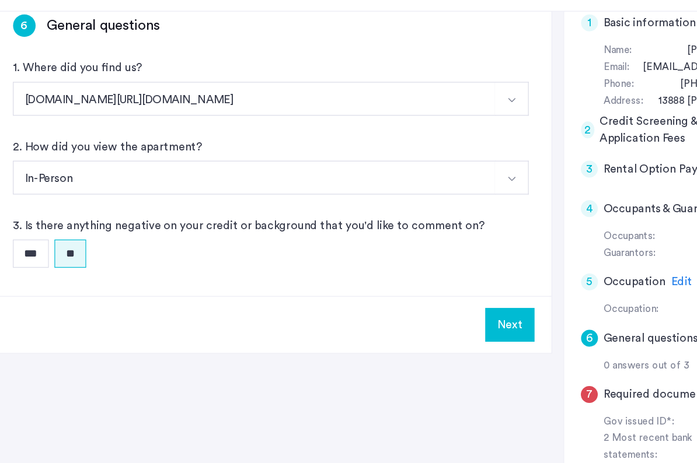
click at [447, 337] on button "Next" at bounding box center [448, 340] width 41 height 28
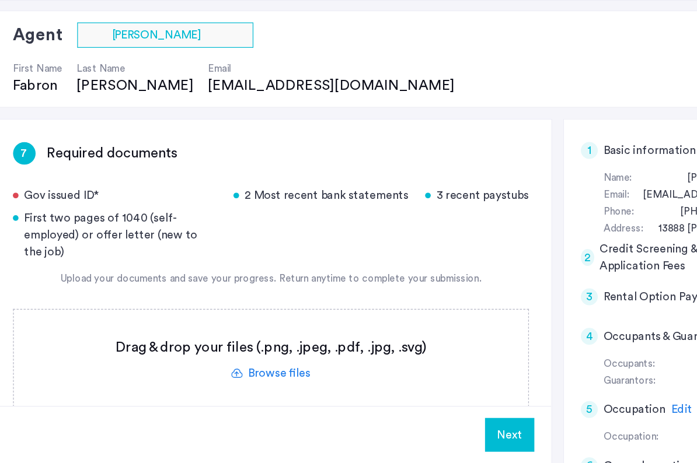
scroll to position [72, 0]
click at [250, 368] on label at bounding box center [250, 377] width 426 height 83
click at [0, 0] on input "file" at bounding box center [0, 0] width 0 height 0
click at [260, 372] on label at bounding box center [250, 377] width 426 height 83
click at [0, 0] on input "file" at bounding box center [0, 0] width 0 height 0
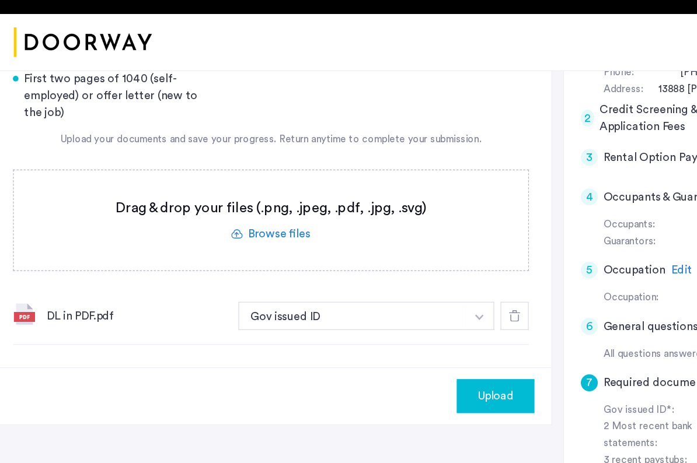
scroll to position [246, 0]
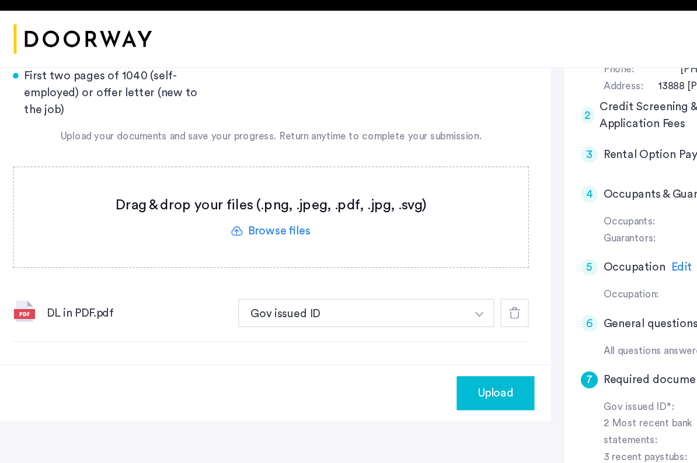
click at [432, 343] on span "Upload" at bounding box center [436, 350] width 30 height 14
click at [424, 282] on img "button" at bounding box center [423, 284] width 7 height 5
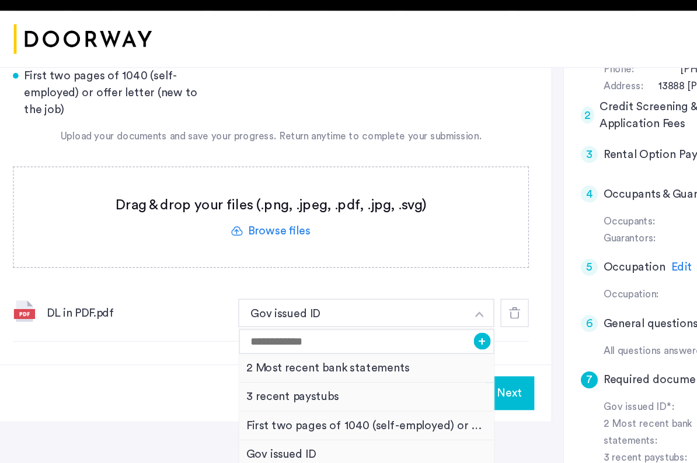
click at [429, 219] on label at bounding box center [250, 203] width 426 height 83
click at [0, 0] on input "file" at bounding box center [0, 0] width 0 height 0
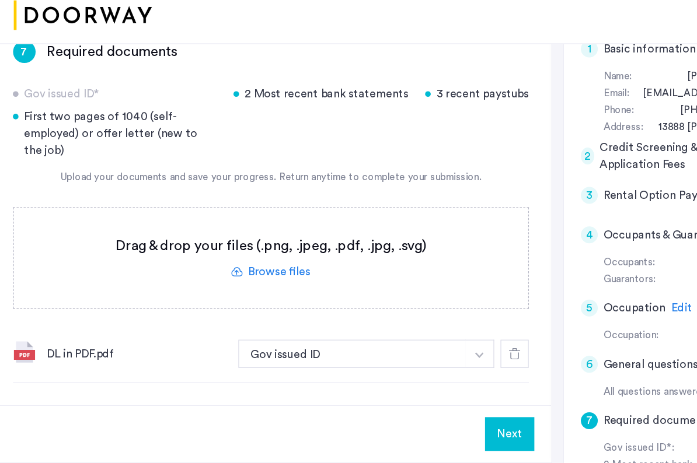
scroll to position [192, 0]
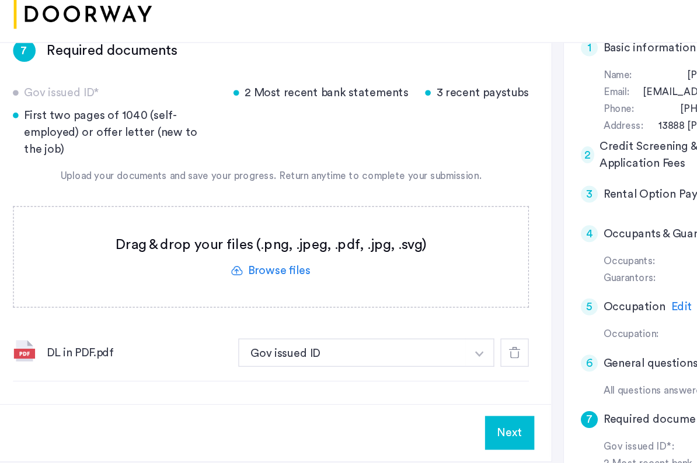
click at [449, 390] on button "Next" at bounding box center [448, 403] width 41 height 28
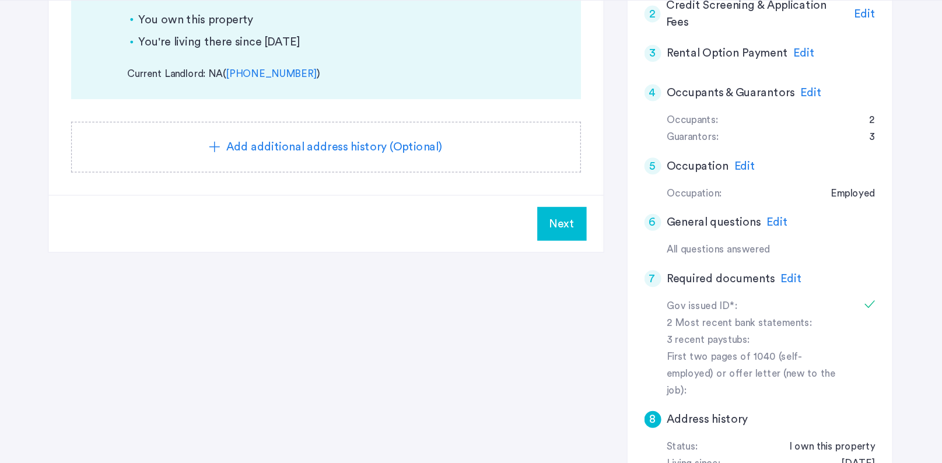
scroll to position [284, 0]
click at [732, 310] on span "Edit" at bounding box center [738, 309] width 18 height 9
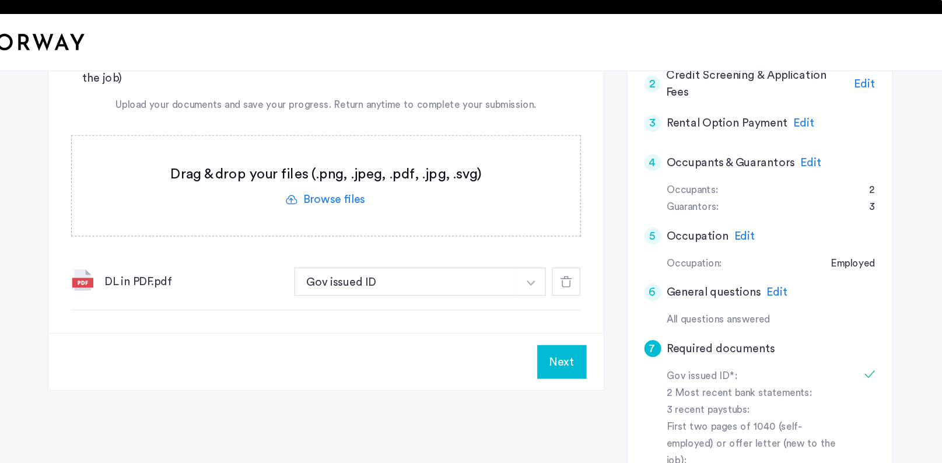
click at [525, 248] on button "button" at bounding box center [522, 254] width 24 height 23
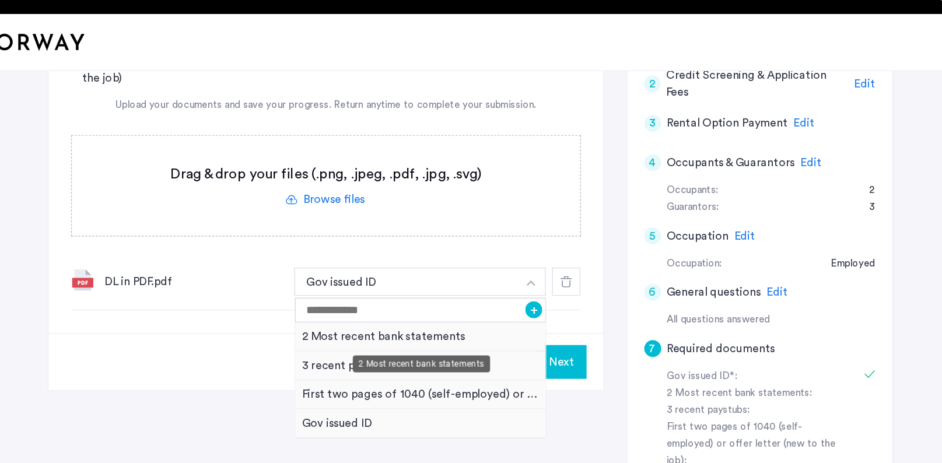
click at [443, 300] on div "2 Most recent bank statements" at bounding box center [430, 300] width 208 height 24
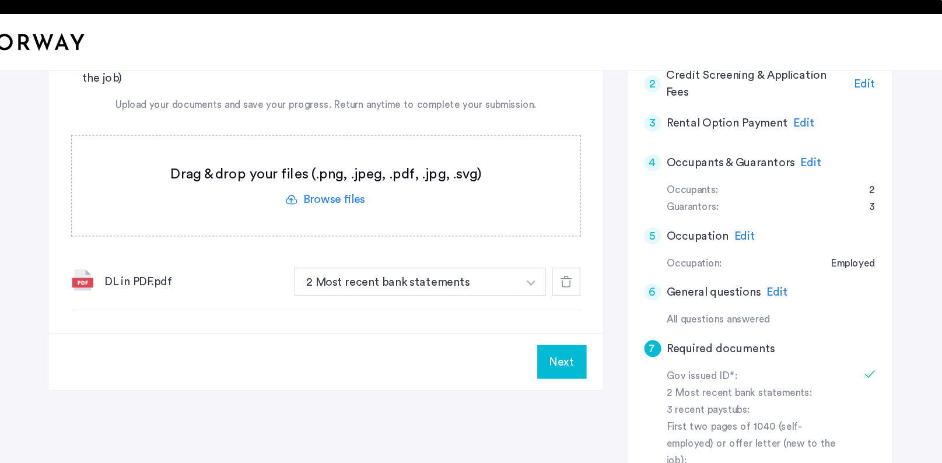
click at [527, 254] on button "button" at bounding box center [522, 254] width 24 height 23
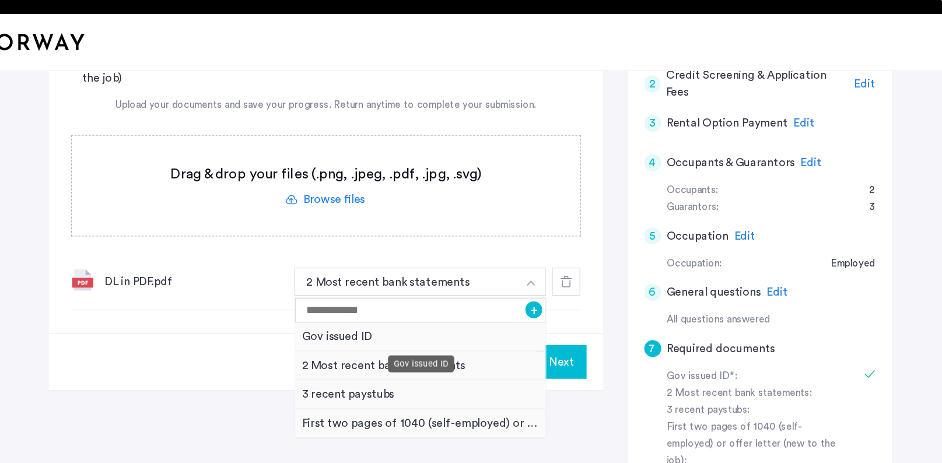
click at [382, 299] on div "Gov issued ID" at bounding box center [430, 300] width 208 height 24
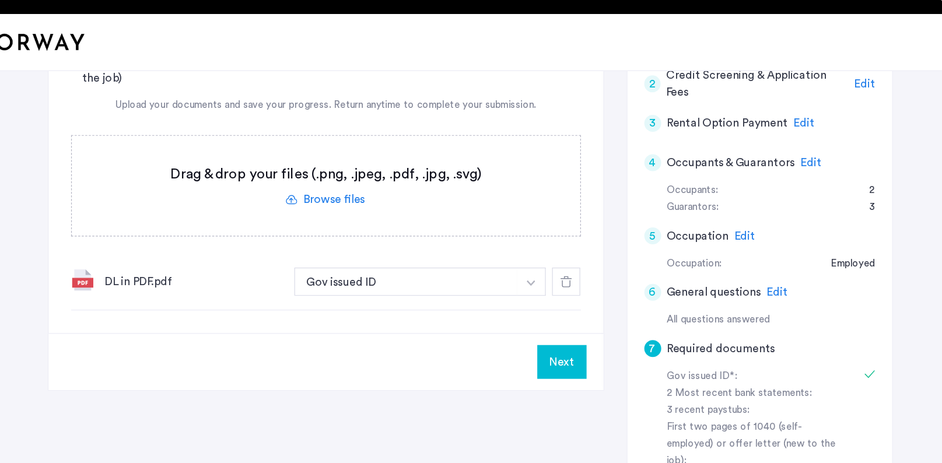
click at [427, 286] on div "7 Required documents Gov issued ID* 2 Most recent bank statements 3 recent pays…" at bounding box center [352, 136] width 460 height 321
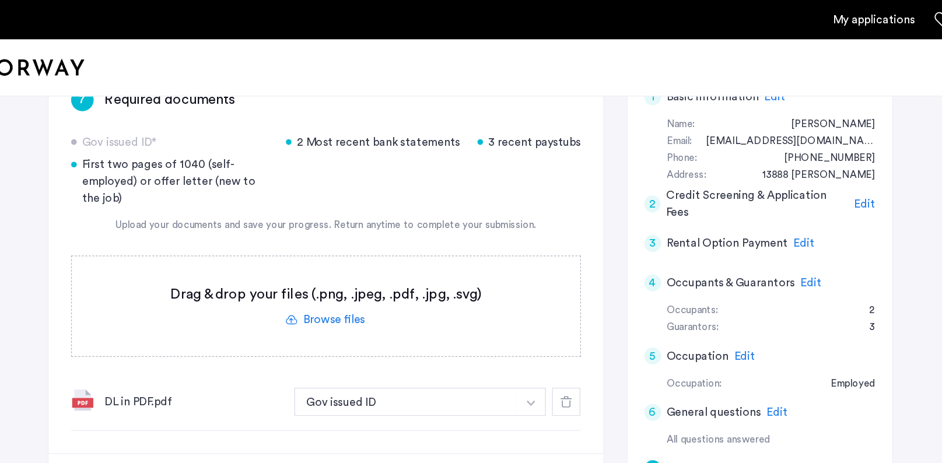
scroll to position [204, 0]
click at [380, 117] on div "2 Most recent bank statements" at bounding box center [391, 118] width 145 height 14
click at [355, 263] on label at bounding box center [351, 254] width 421 height 83
click at [0, 0] on input "file" at bounding box center [0, 0] width 0 height 0
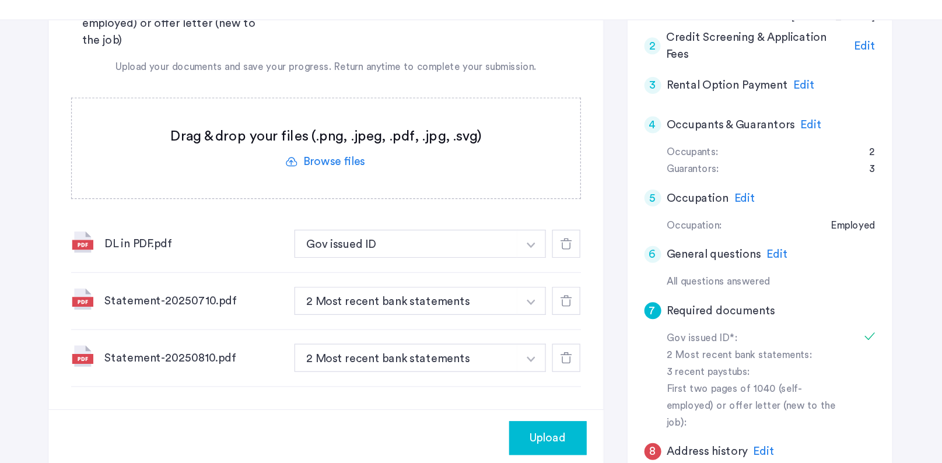
scroll to position [273, 0]
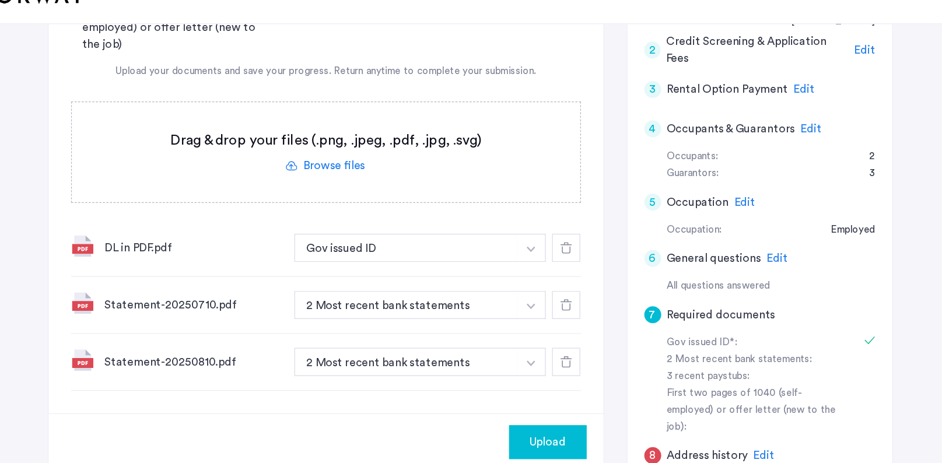
click at [373, 197] on label at bounding box center [351, 186] width 421 height 83
click at [0, 0] on input "file" at bounding box center [0, 0] width 0 height 0
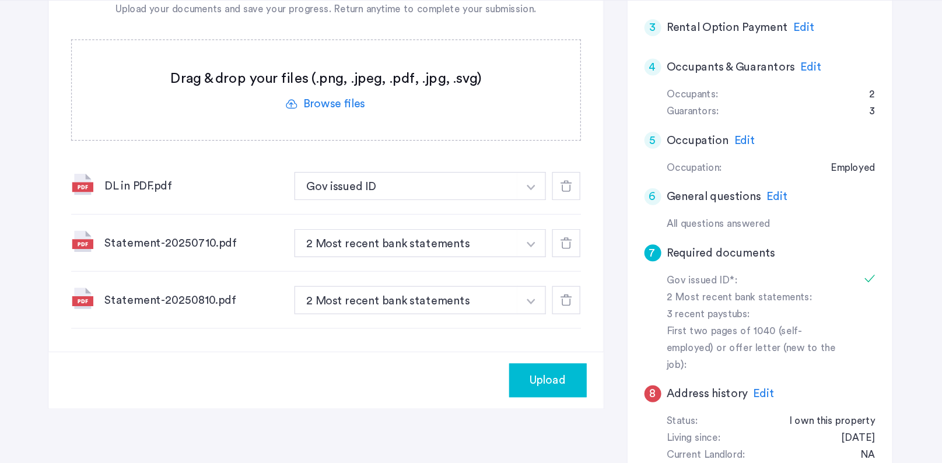
scroll to position [306, 0]
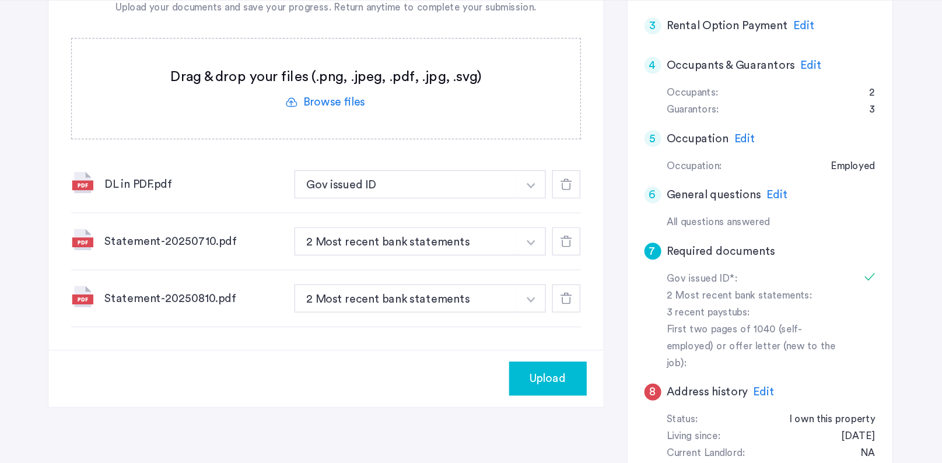
click at [372, 163] on label at bounding box center [351, 152] width 421 height 83
click at [0, 0] on input "file" at bounding box center [0, 0] width 0 height 0
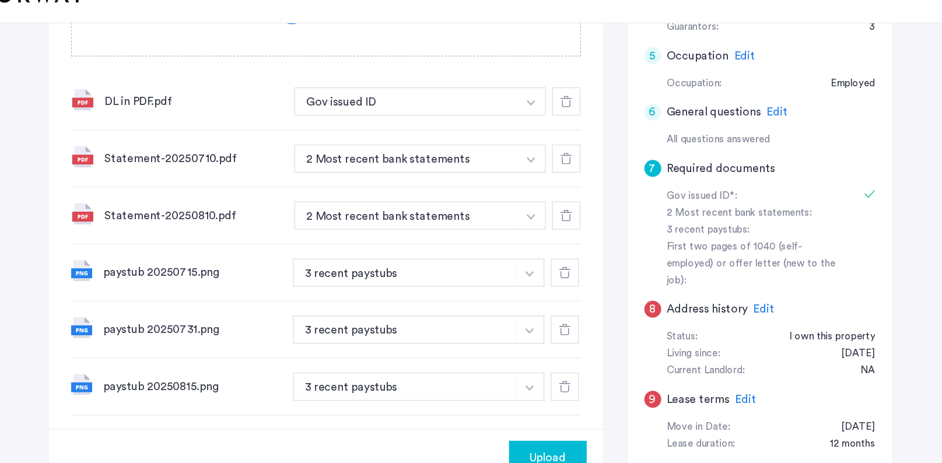
scroll to position [393, 0]
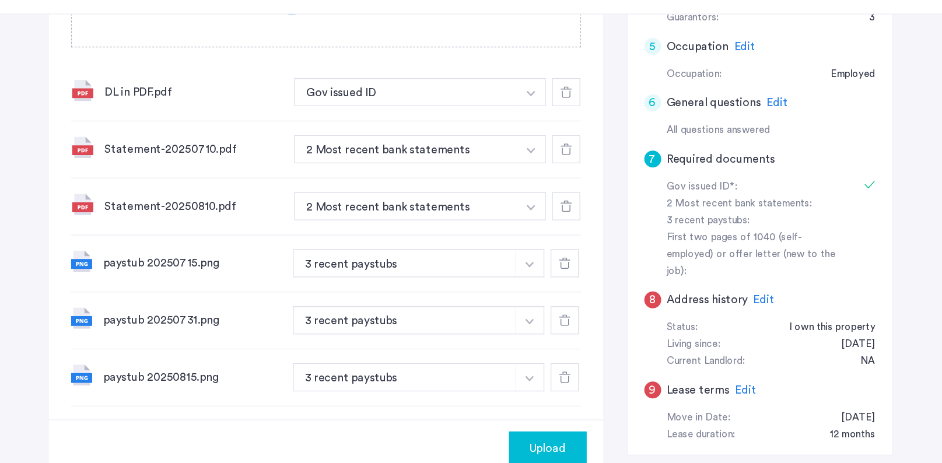
click at [542, 417] on span "Upload" at bounding box center [536, 440] width 30 height 14
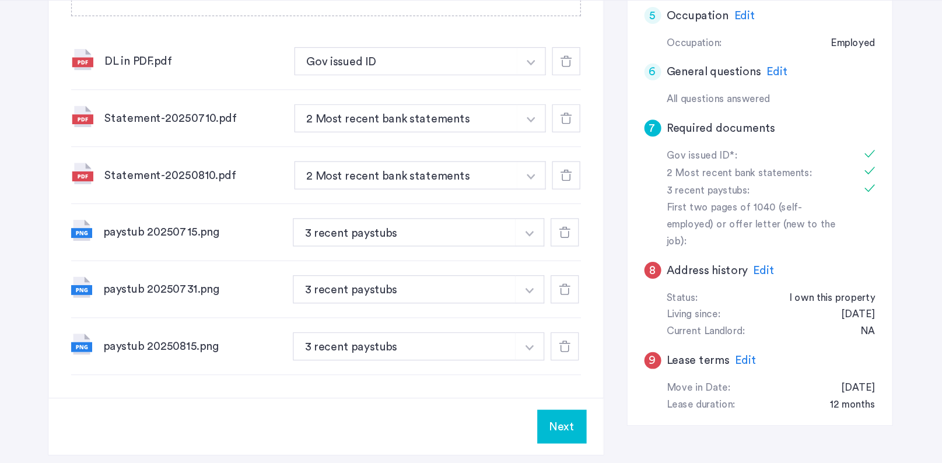
scroll to position [409, 0]
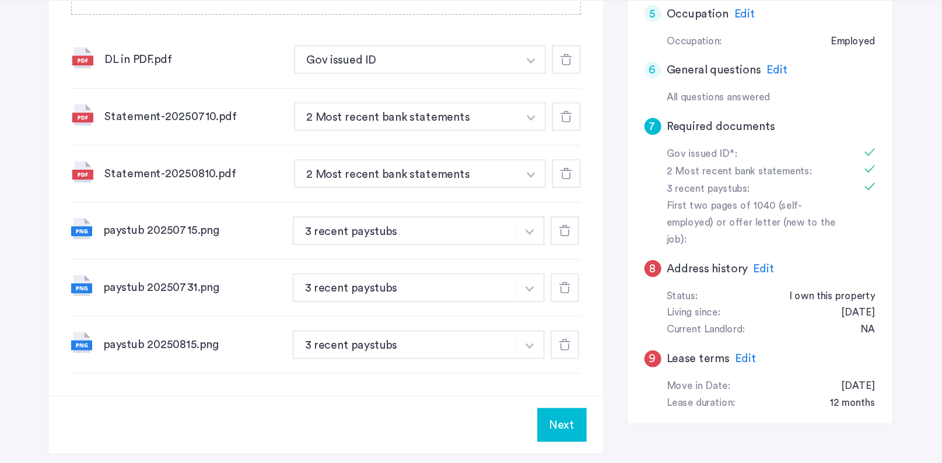
click at [553, 417] on button "Next" at bounding box center [547, 432] width 41 height 28
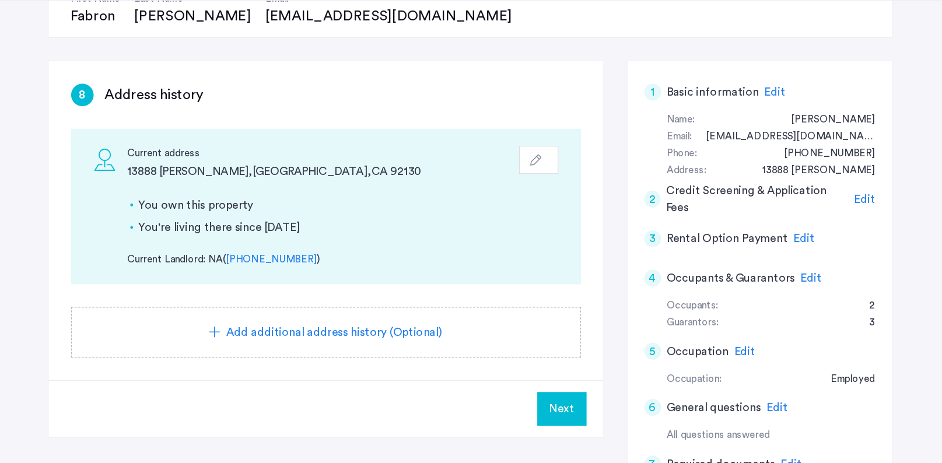
scroll to position [131, 0]
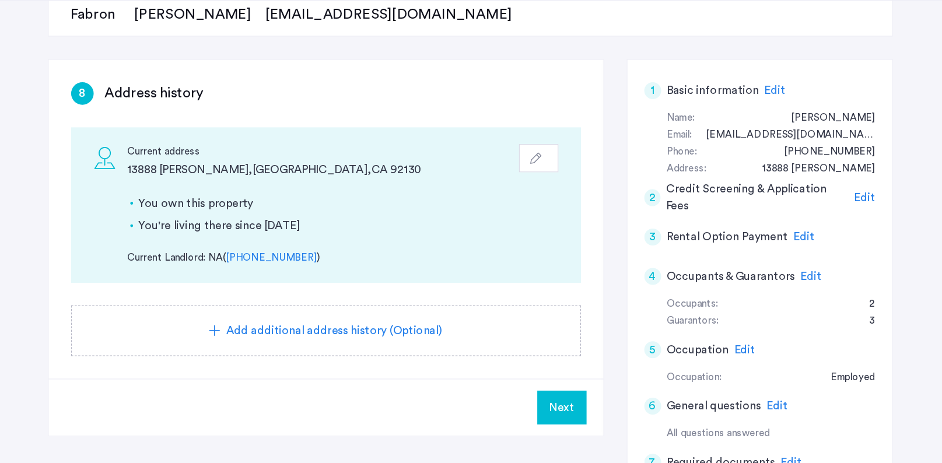
click at [546, 413] on span "Next" at bounding box center [547, 417] width 21 height 14
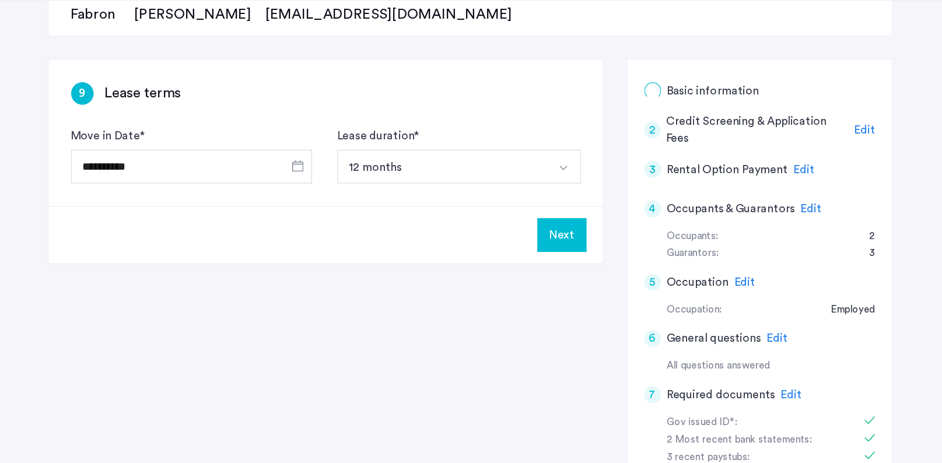
scroll to position [0, 0]
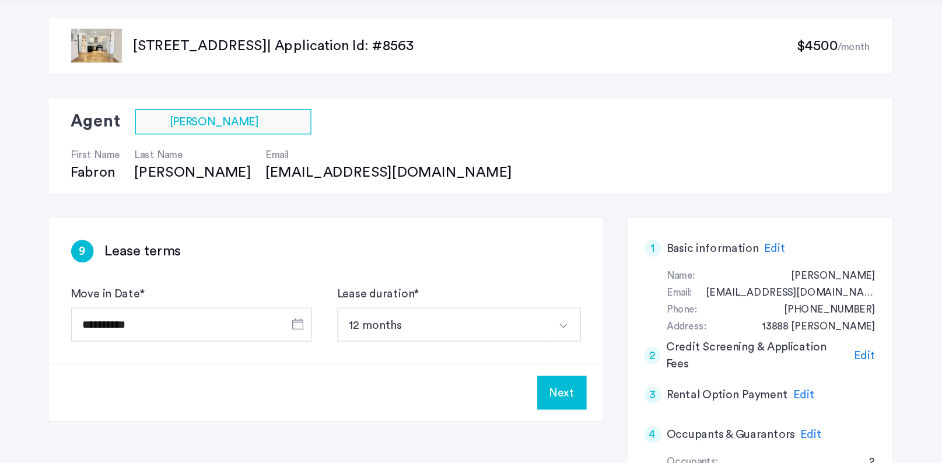
click at [546, 404] on button "Next" at bounding box center [547, 405] width 41 height 28
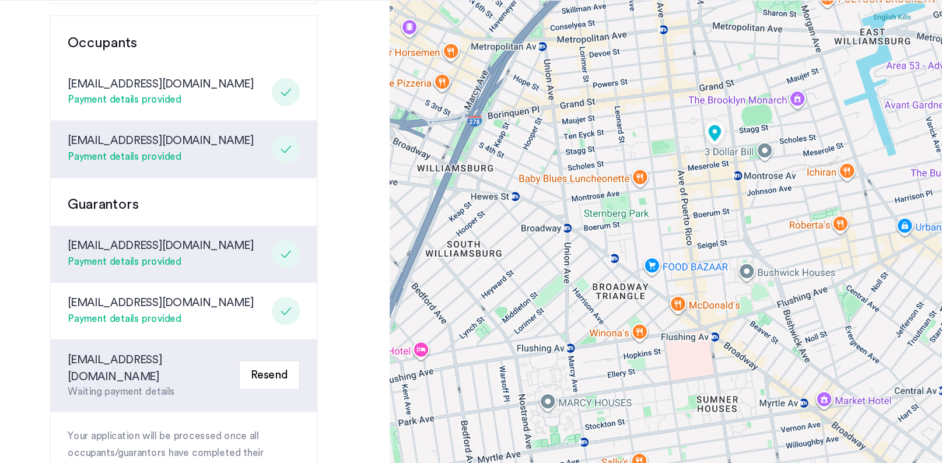
scroll to position [239, 0]
